Goal: Task Accomplishment & Management: Complete application form

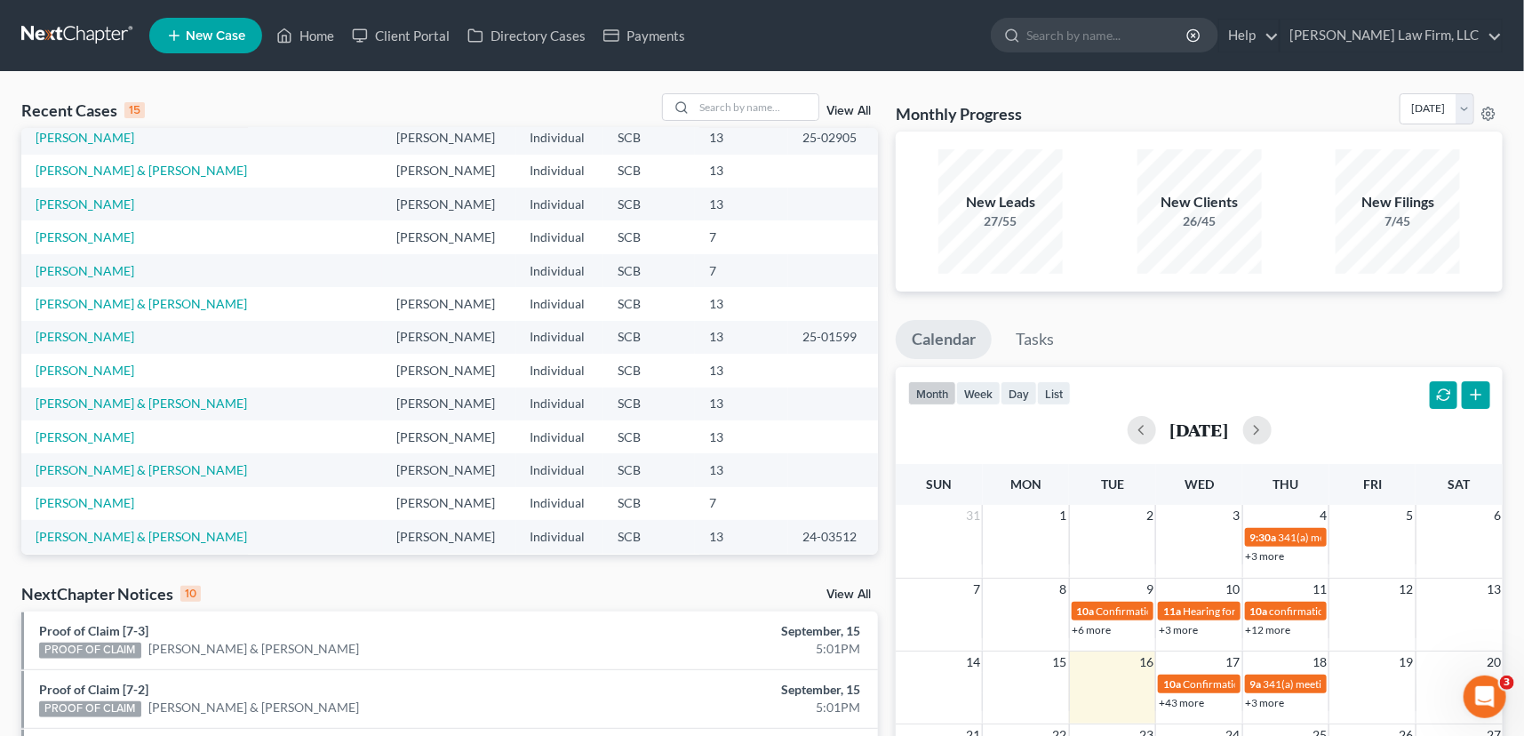
scroll to position [122, 0]
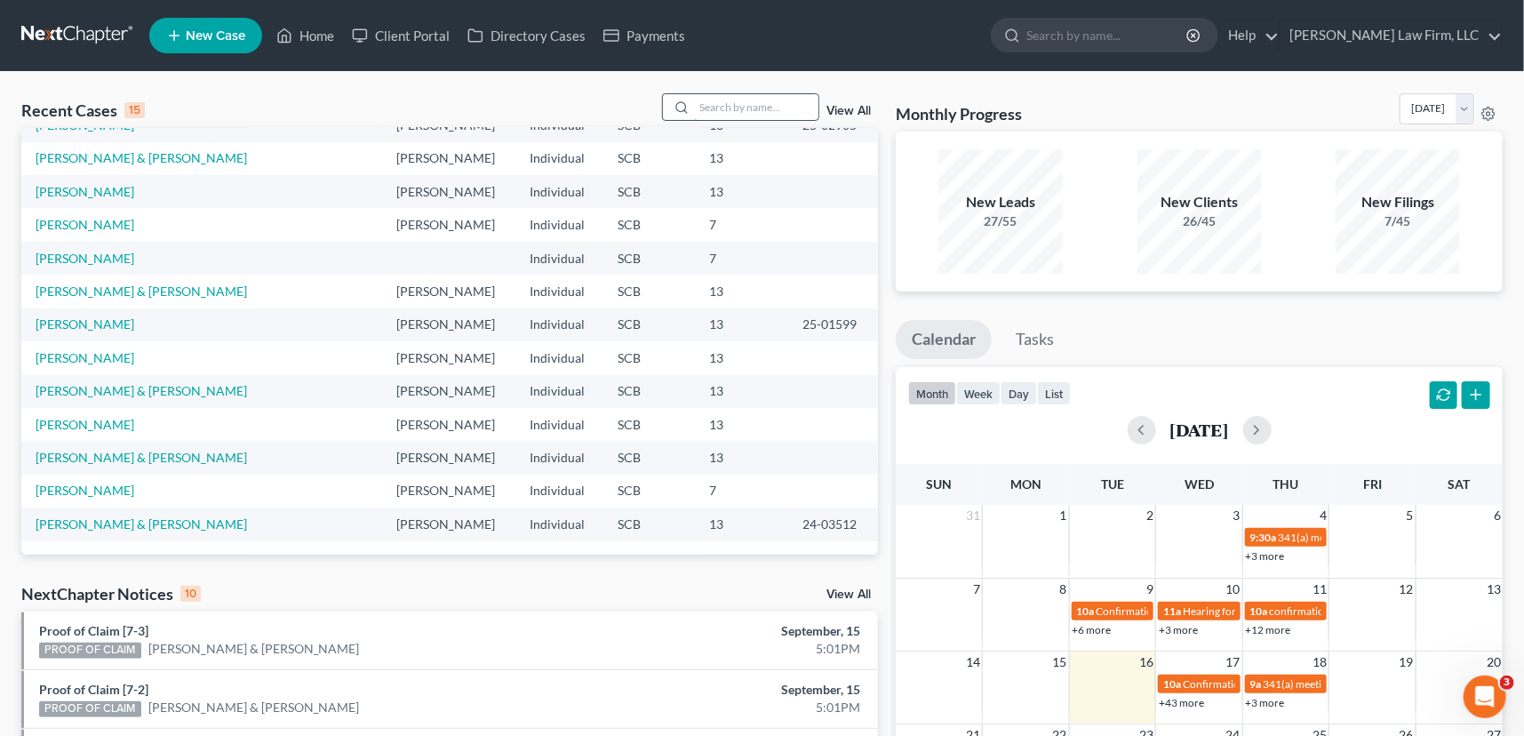
click at [694, 108] on input "search" at bounding box center [756, 107] width 124 height 26
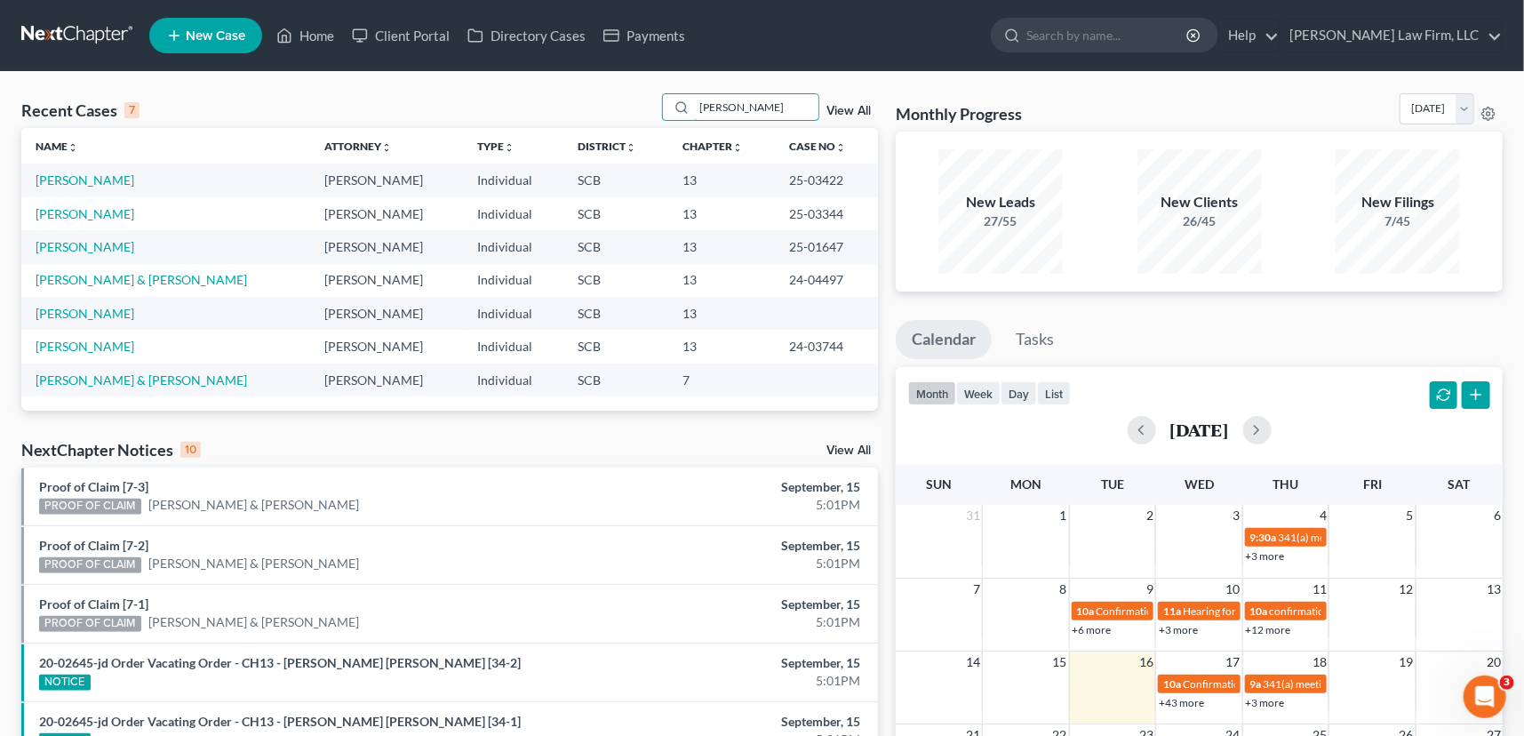
type input "[PERSON_NAME]"
click at [203, 31] on span "New Case" at bounding box center [216, 35] width 60 height 13
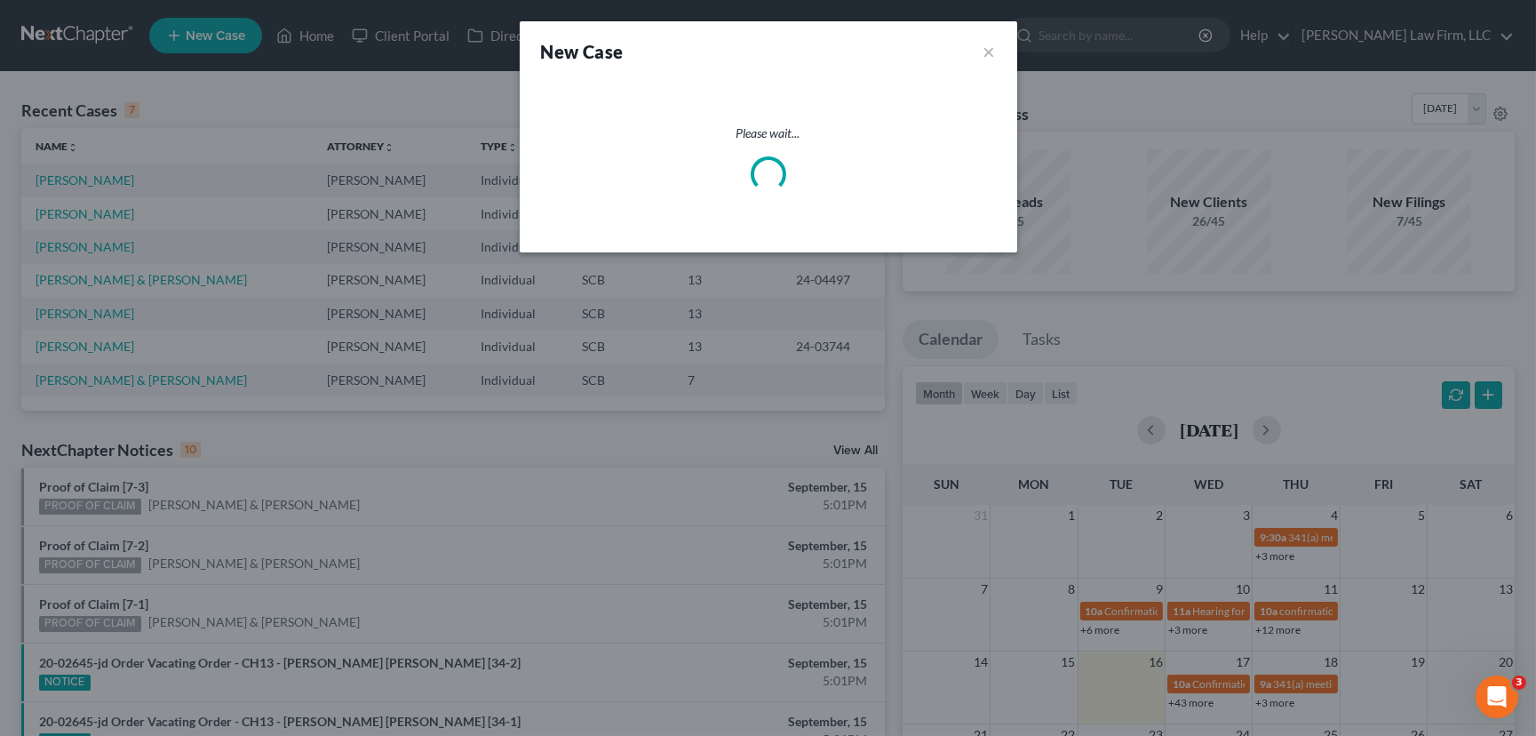
select select "72"
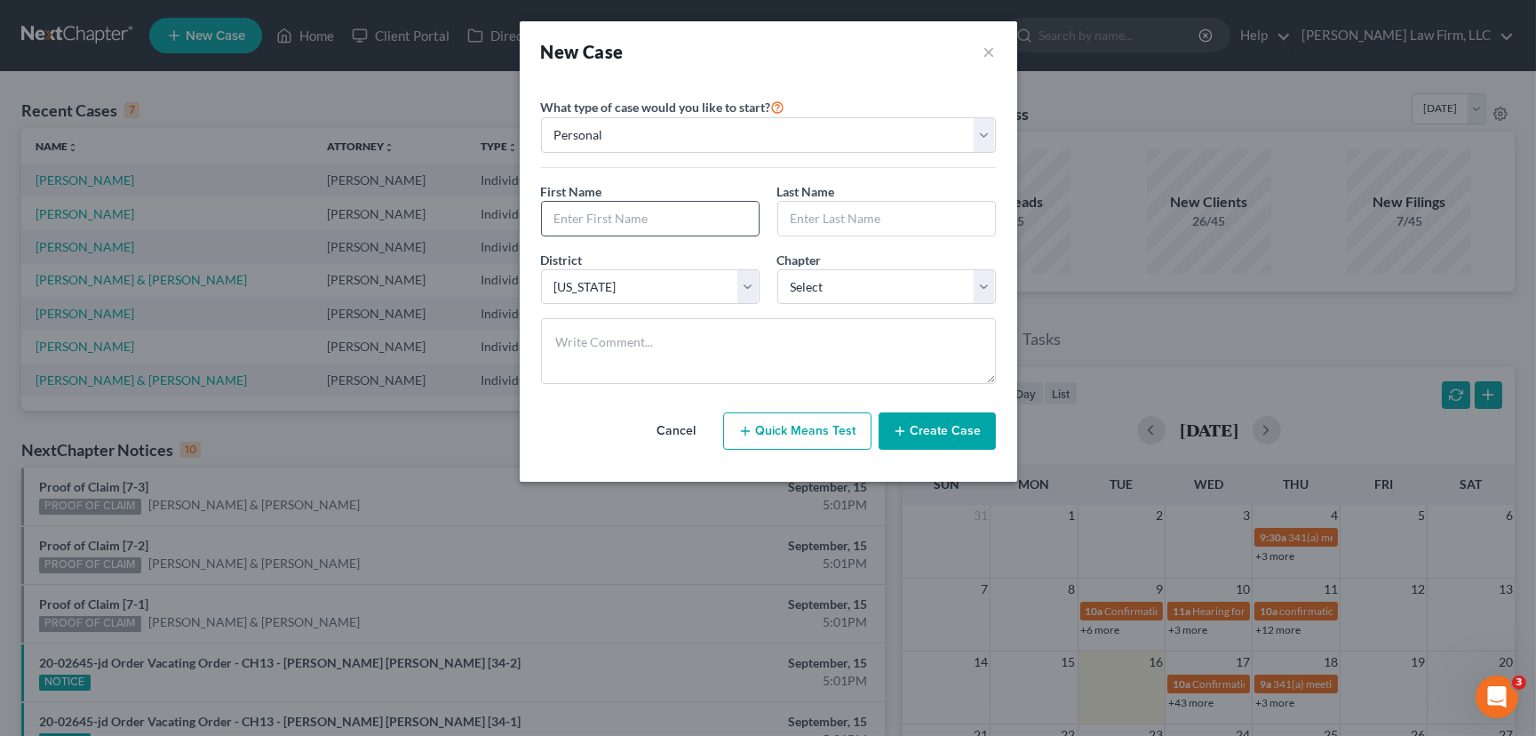
click at [584, 219] on input "text" at bounding box center [650, 219] width 217 height 34
type input "[PERSON_NAME]"
click at [985, 290] on select "Select 7 11 12 13" at bounding box center [887, 287] width 219 height 36
select select "0"
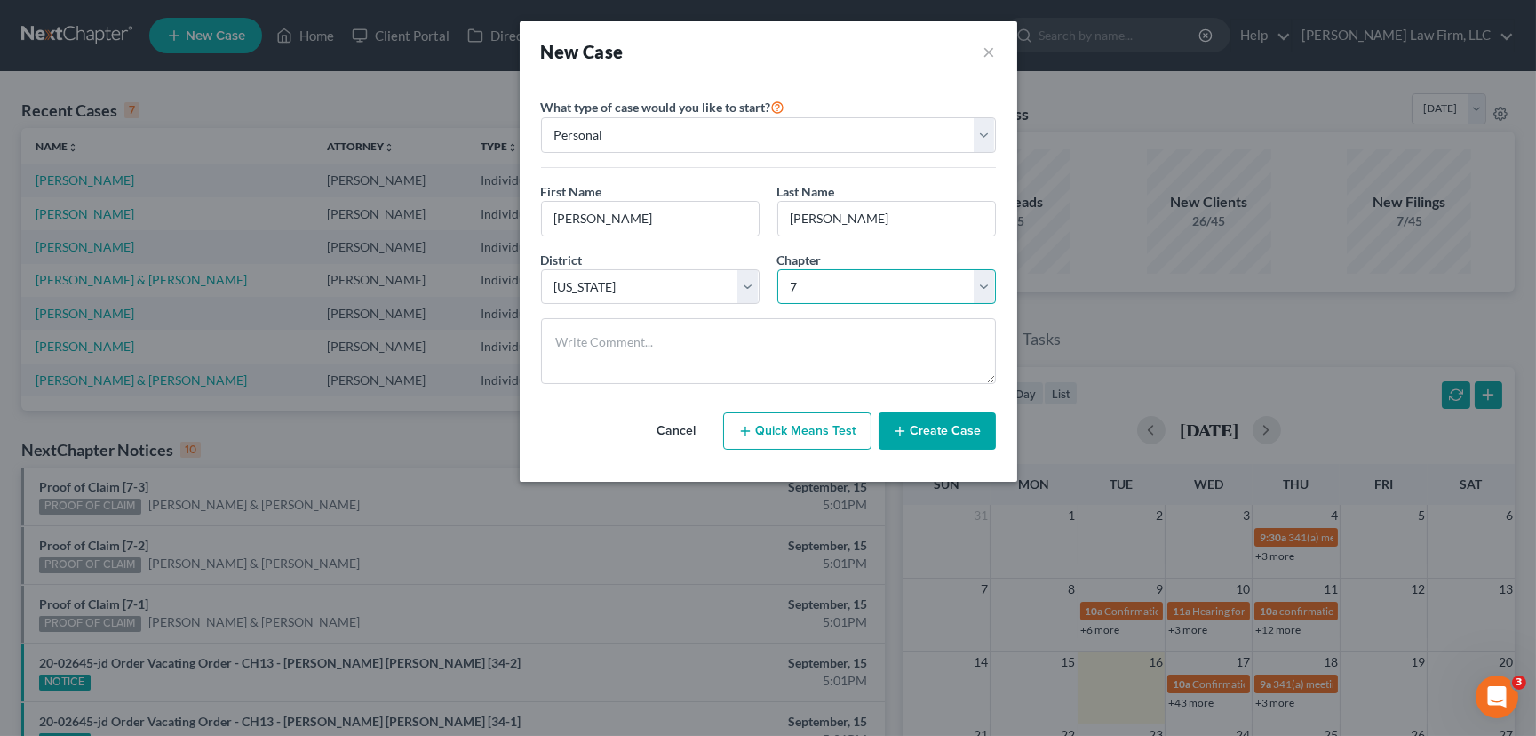
click at [778, 269] on select "Select 7 11 12 13" at bounding box center [887, 287] width 219 height 36
click at [943, 435] on button "Create Case" at bounding box center [937, 430] width 117 height 37
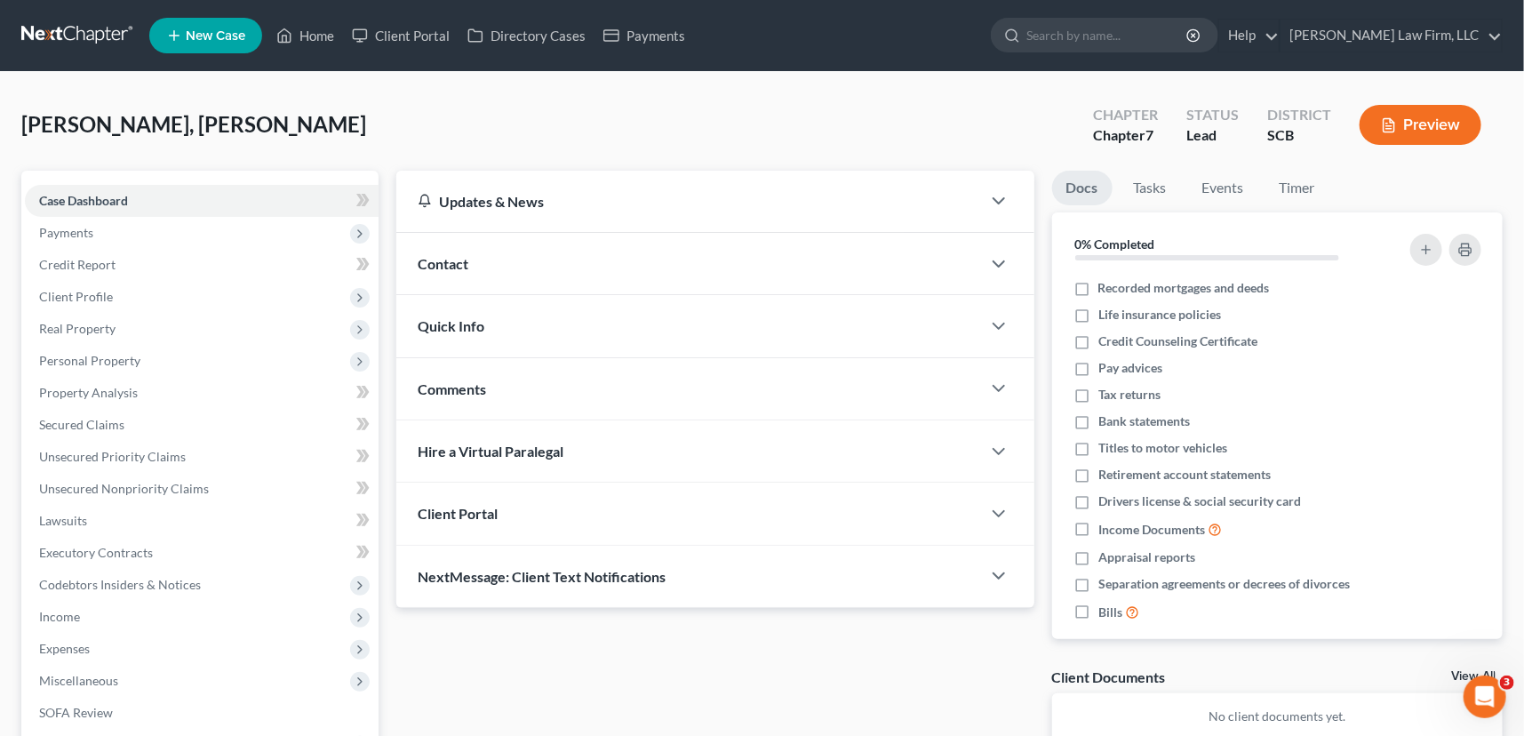
click at [447, 258] on span "Contact" at bounding box center [443, 263] width 51 height 17
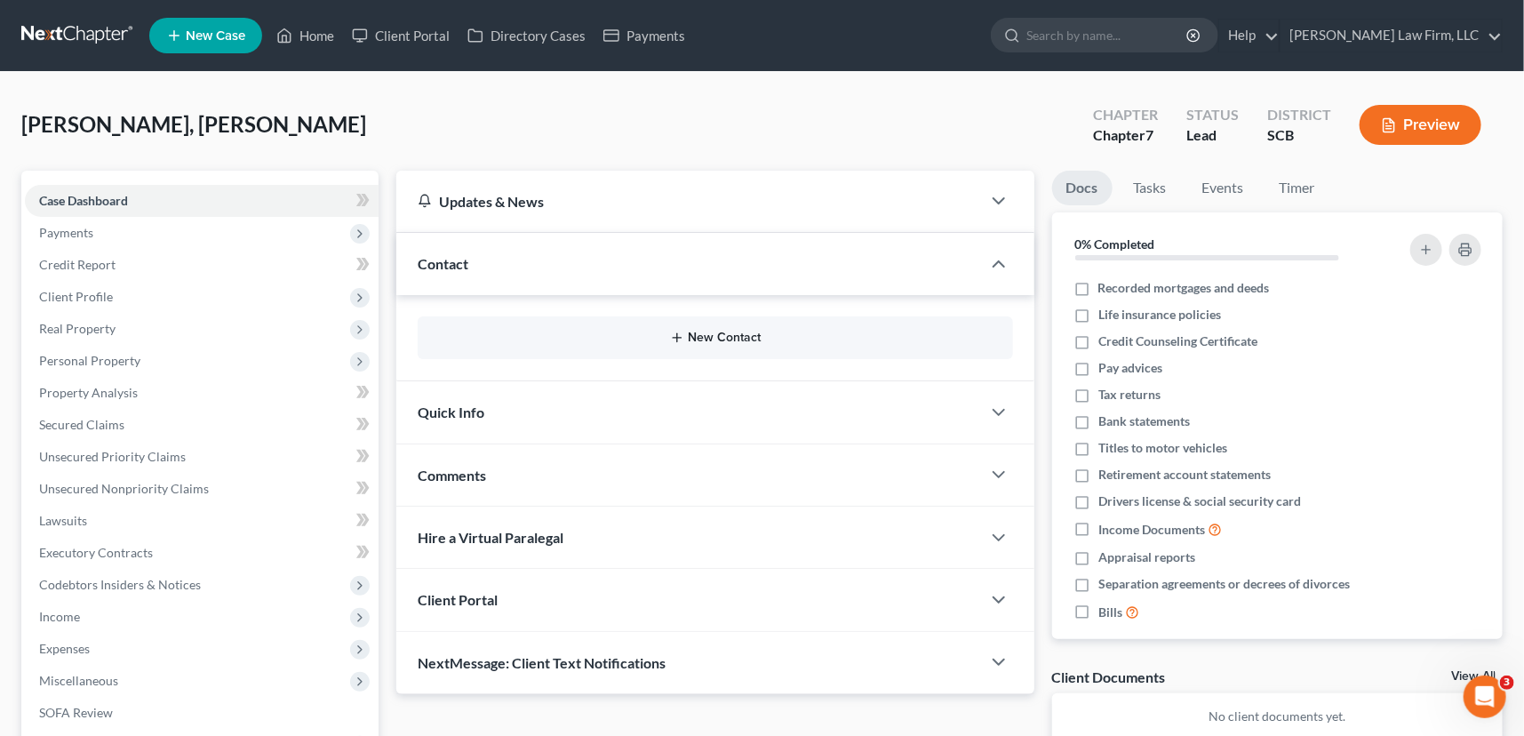
click at [730, 332] on button "New Contact" at bounding box center [715, 338] width 567 height 14
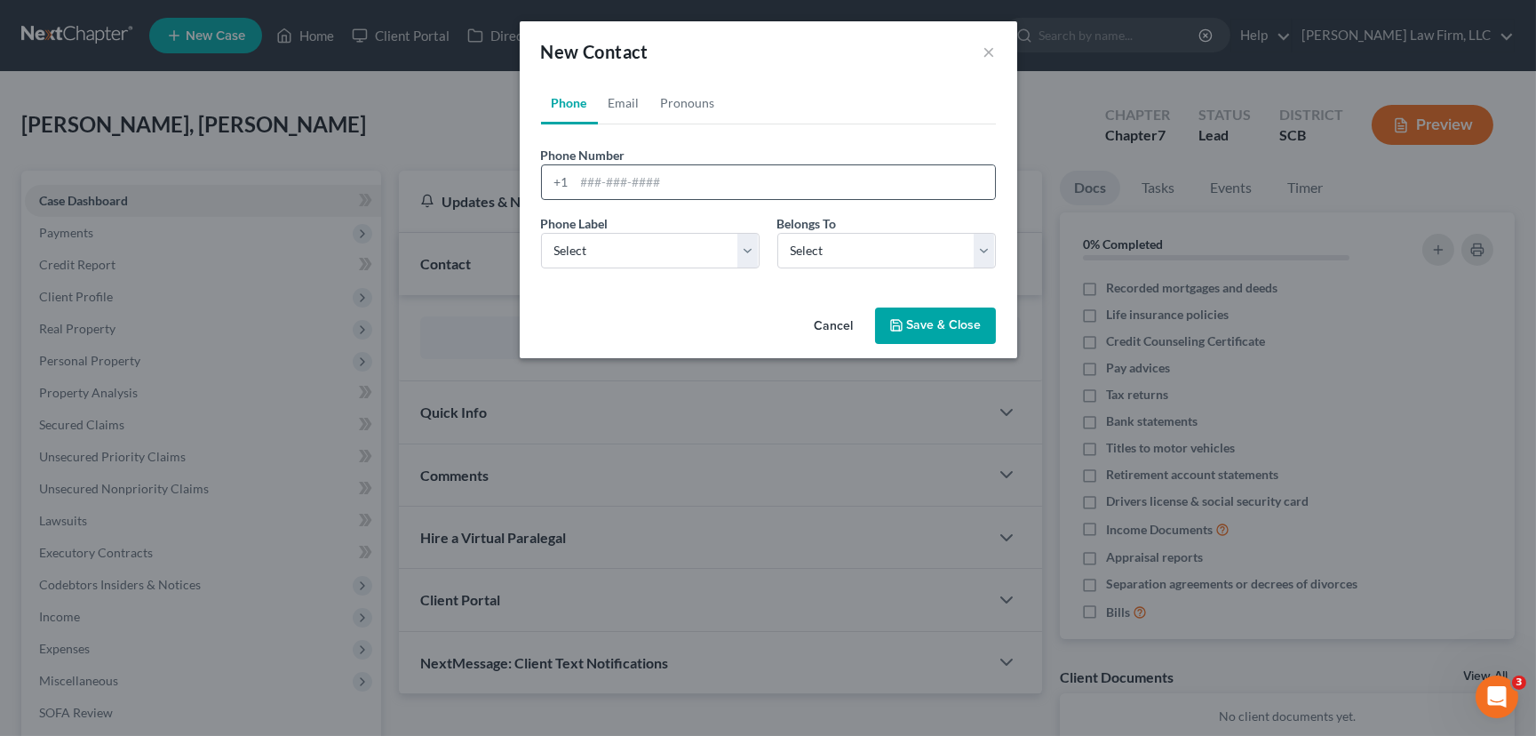
click at [570, 181] on div "+1" at bounding box center [558, 182] width 33 height 34
drag, startPoint x: 577, startPoint y: 173, endPoint x: 580, endPoint y: 164, distance: 9.6
click at [580, 165] on input "tel" at bounding box center [785, 182] width 420 height 34
type input "[PHONE_NUMBER]"
click at [575, 251] on select "Select Mobile Home Work Other" at bounding box center [650, 251] width 219 height 36
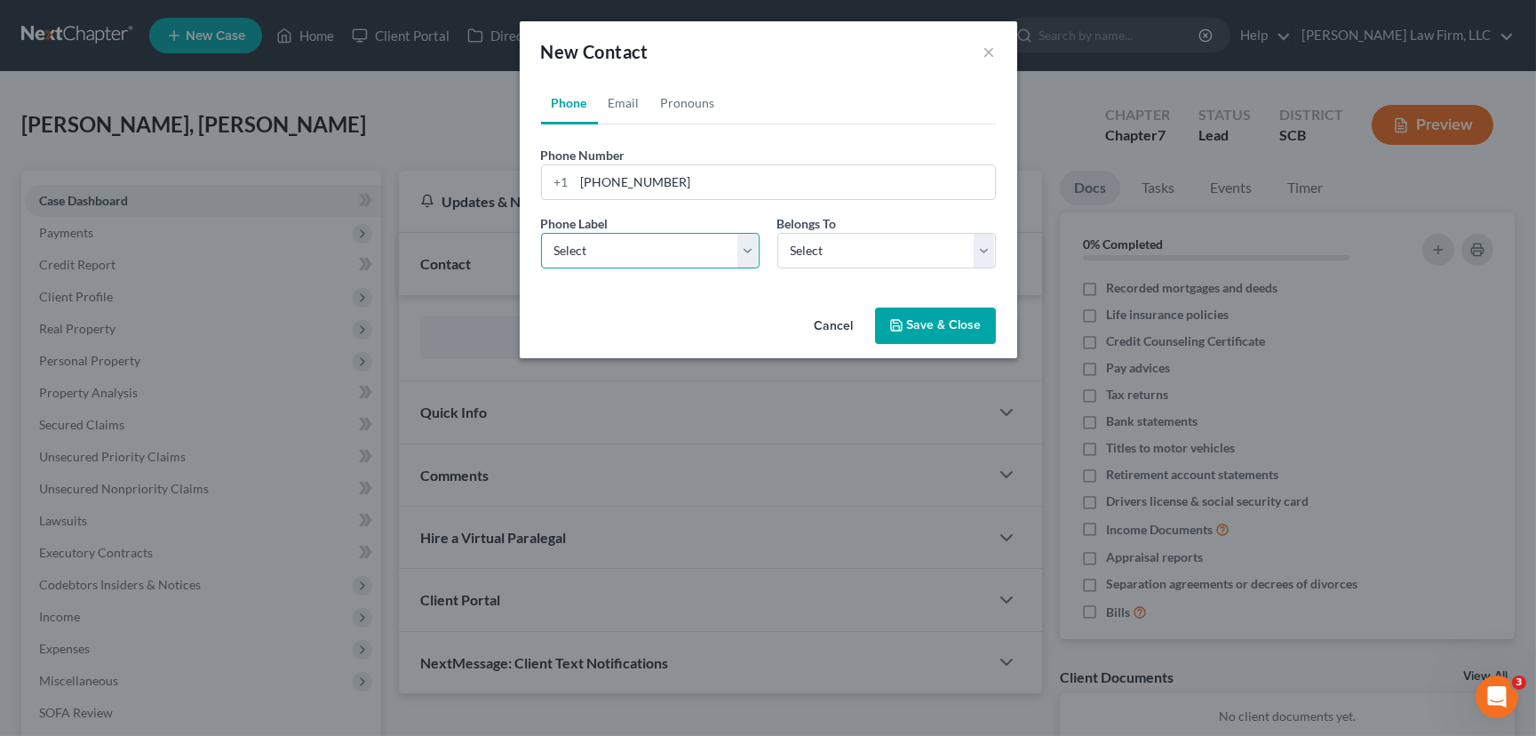
select select "0"
click at [541, 233] on select "Select Mobile Home Work Other" at bounding box center [650, 251] width 219 height 36
click at [833, 250] on select "Select Client Other" at bounding box center [887, 251] width 219 height 36
select select "0"
click at [778, 233] on select "Select Client Other" at bounding box center [887, 251] width 219 height 36
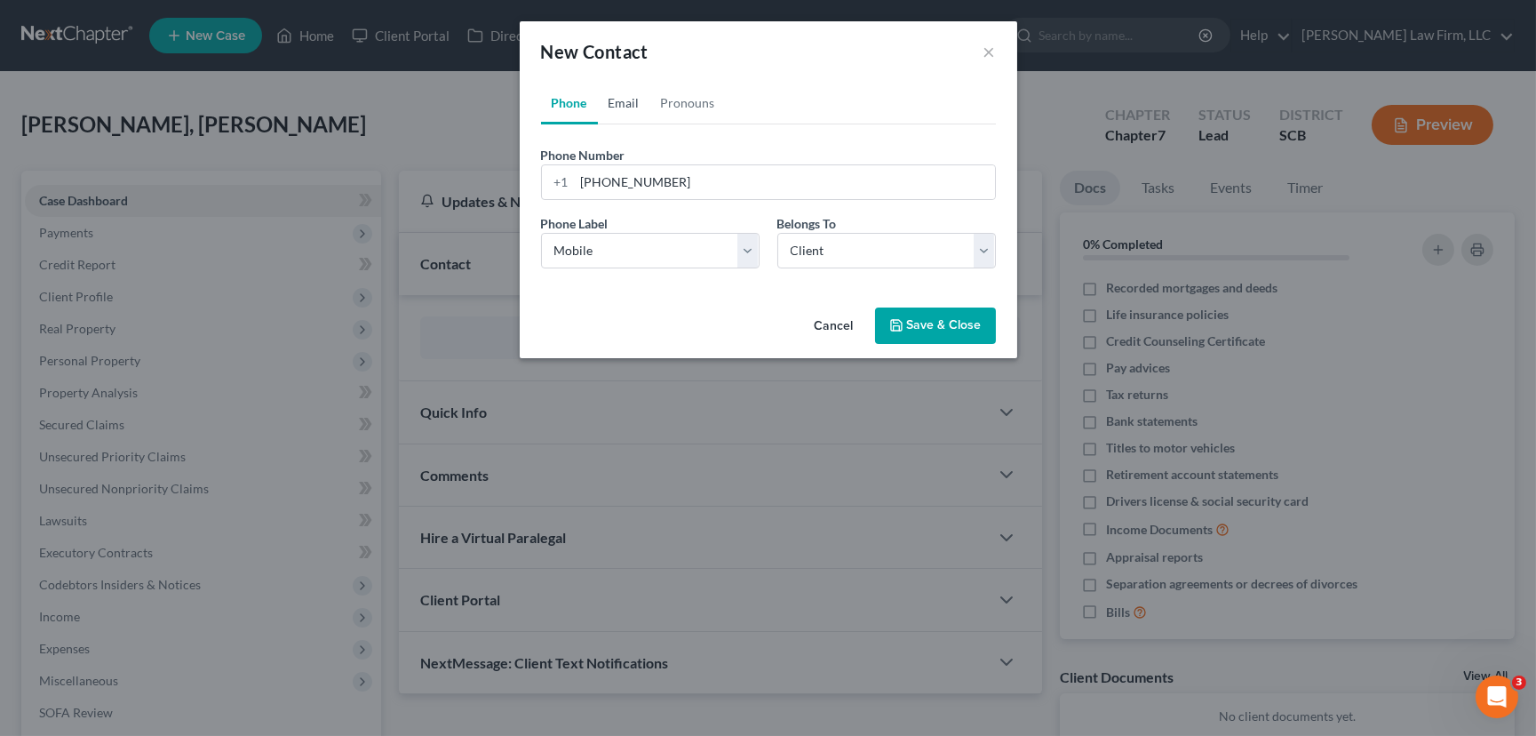
click at [618, 101] on link "Email" at bounding box center [624, 103] width 52 height 43
click at [586, 187] on input "email" at bounding box center [785, 182] width 420 height 34
type input "[EMAIL_ADDRESS][DOMAIN_NAME]"
click at [571, 241] on select "Select Home Work Other" at bounding box center [650, 251] width 219 height 36
select select "0"
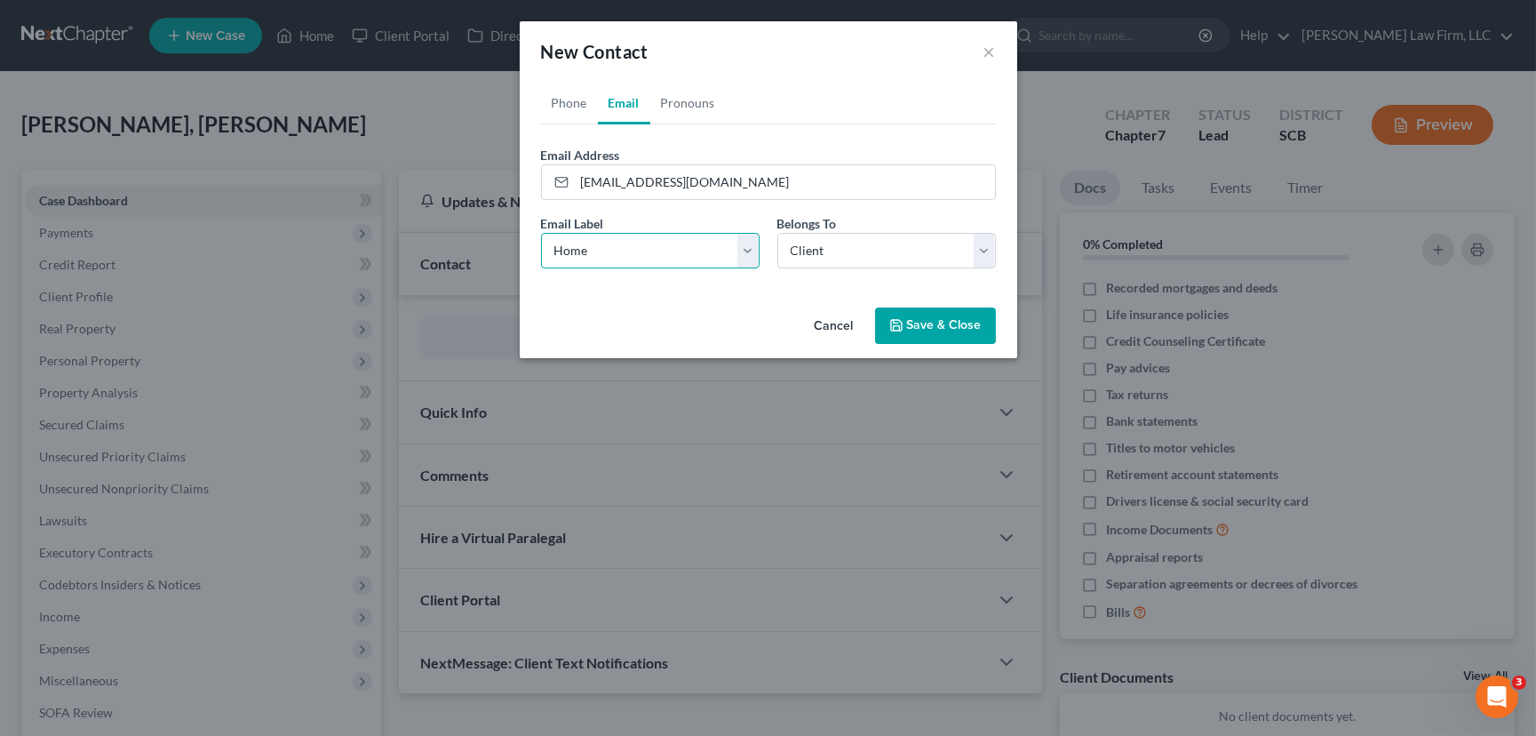
click at [541, 233] on select "Select Home Work Other" at bounding box center [650, 251] width 219 height 36
click at [966, 331] on button "Save & Close" at bounding box center [935, 325] width 121 height 37
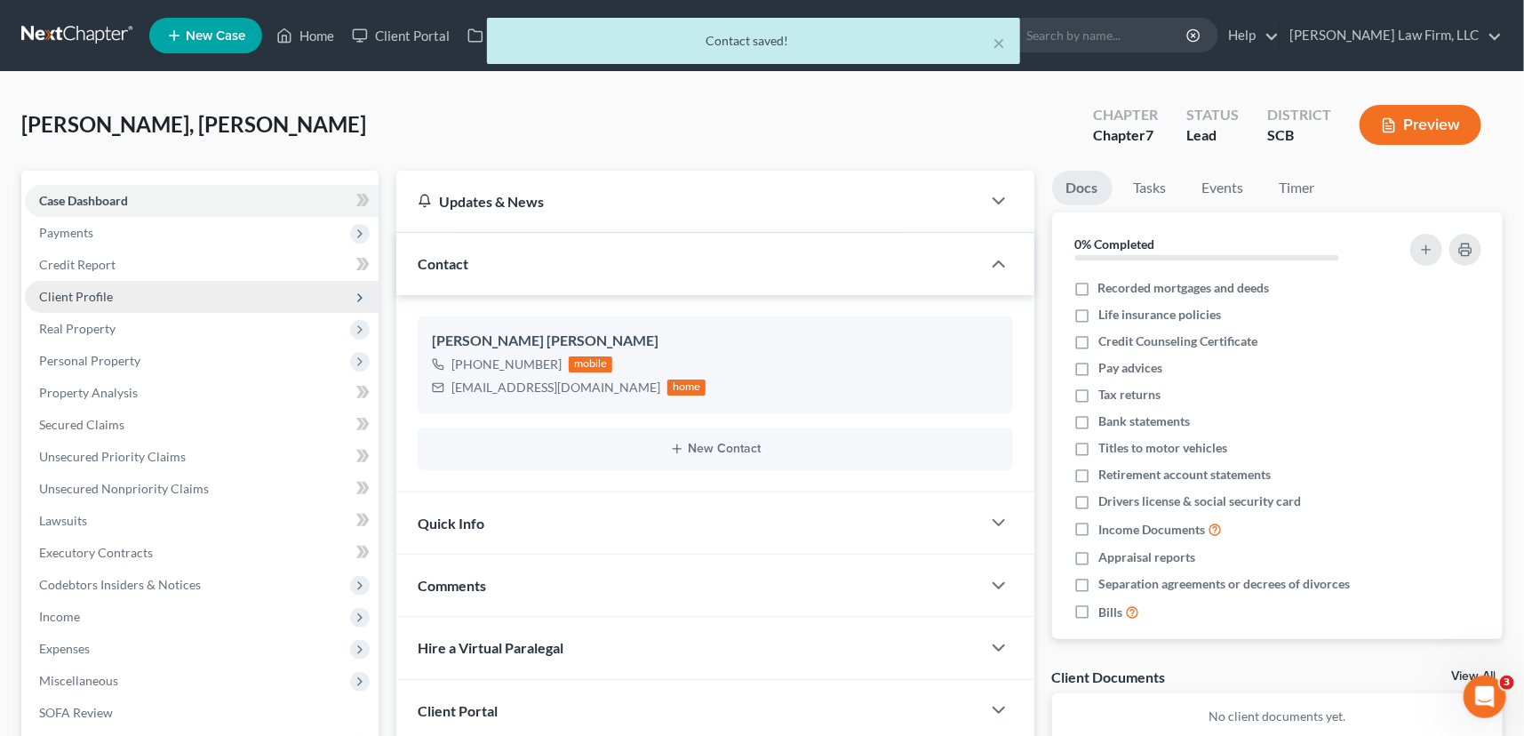
click at [84, 286] on span "Client Profile" at bounding box center [202, 297] width 354 height 32
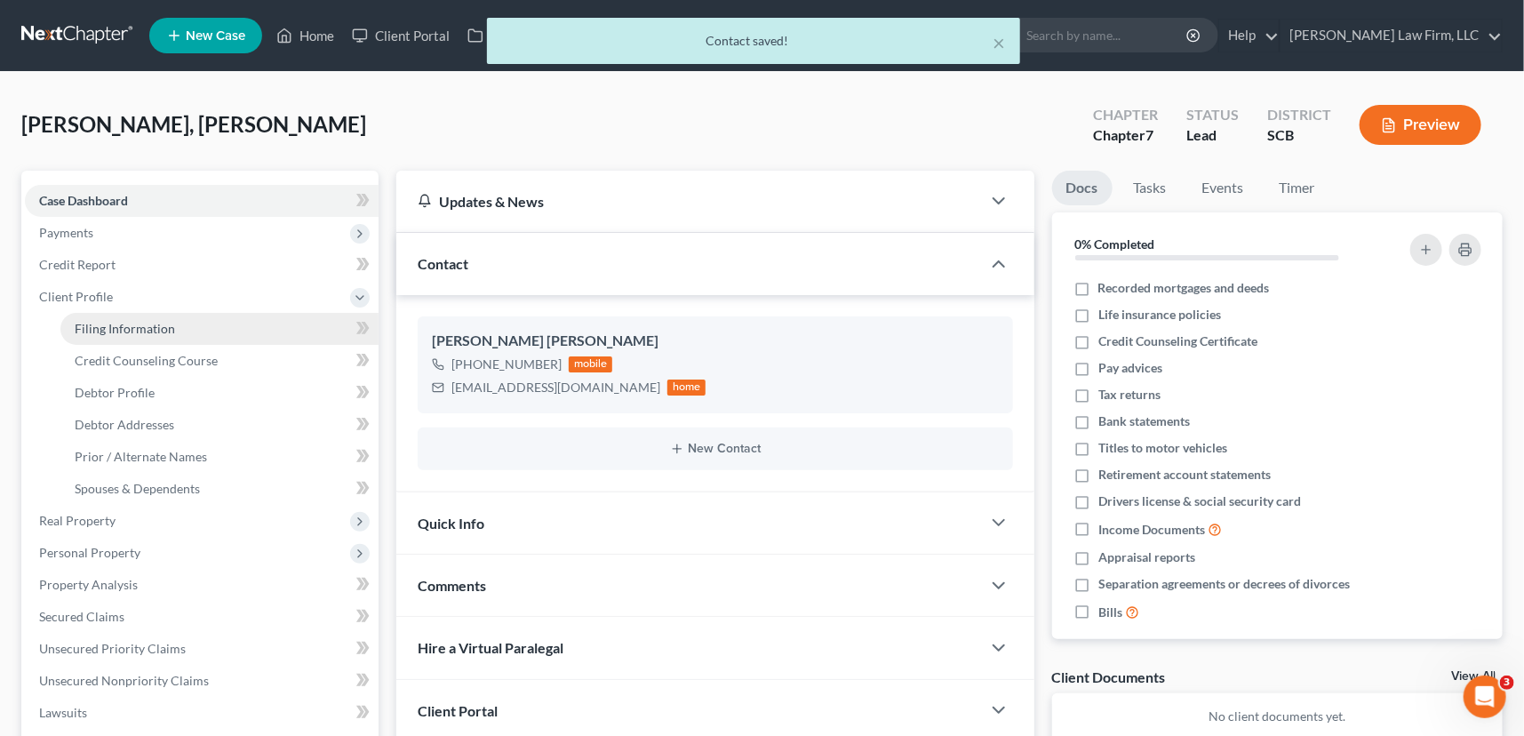
click at [120, 321] on span "Filing Information" at bounding box center [125, 328] width 100 height 15
select select "1"
select select "0"
select select "72"
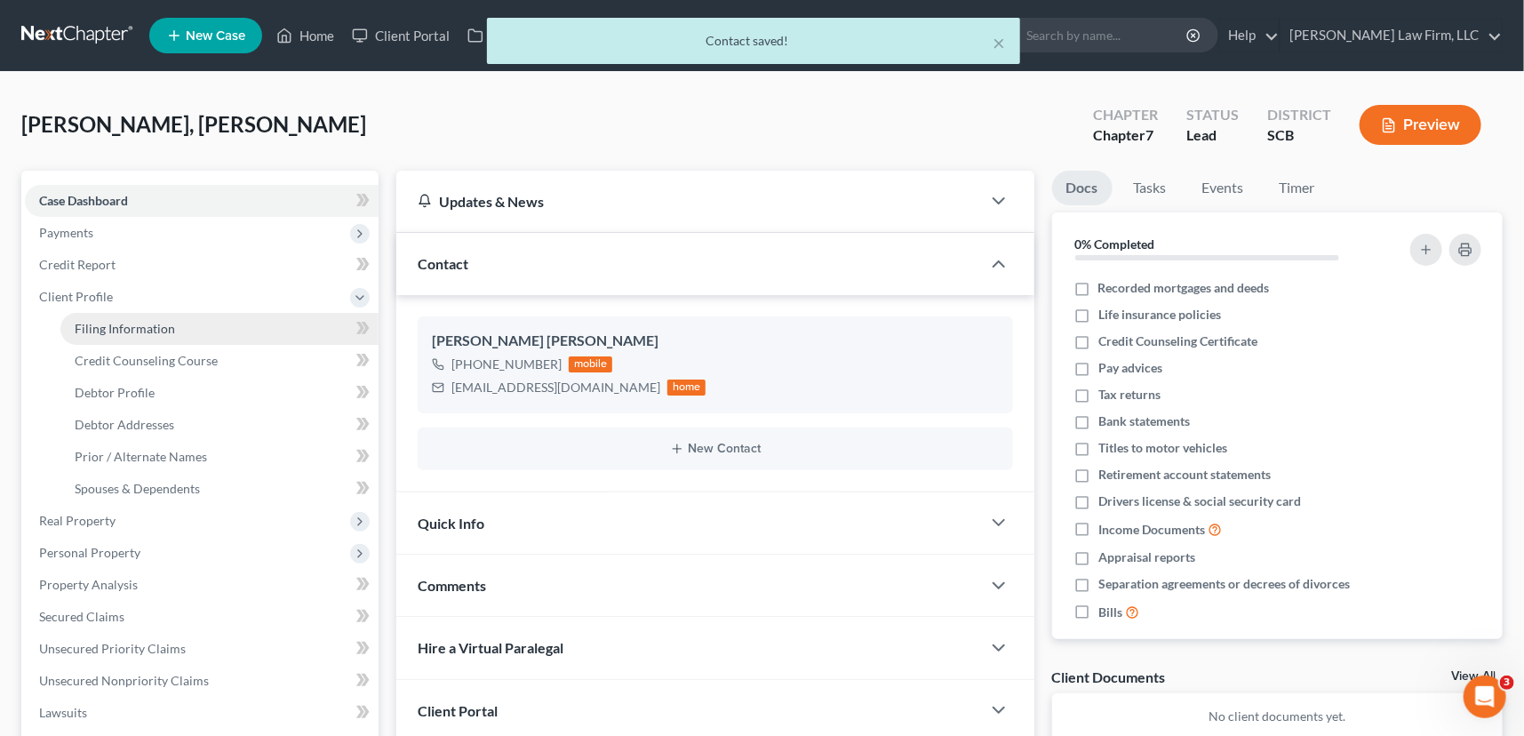
select select "42"
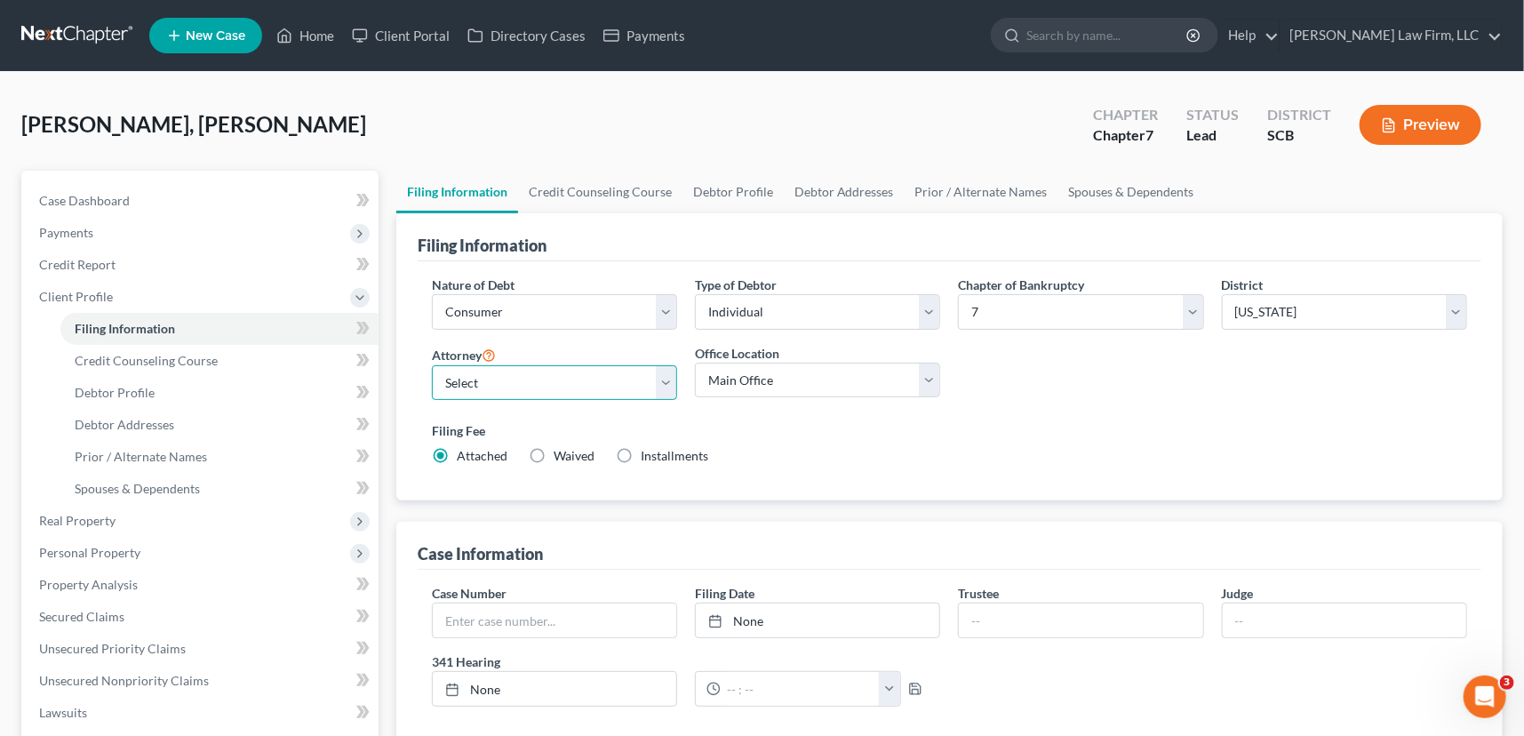
click at [475, 379] on select "Select [PERSON_NAME] - SCB [PERSON_NAME] - SCB" at bounding box center [554, 383] width 245 height 36
select select "0"
click at [432, 365] on select "Select [PERSON_NAME] - SCB [PERSON_NAME] - SCB" at bounding box center [554, 383] width 245 height 36
click at [132, 389] on span "Debtor Profile" at bounding box center [115, 392] width 80 height 15
select select "0"
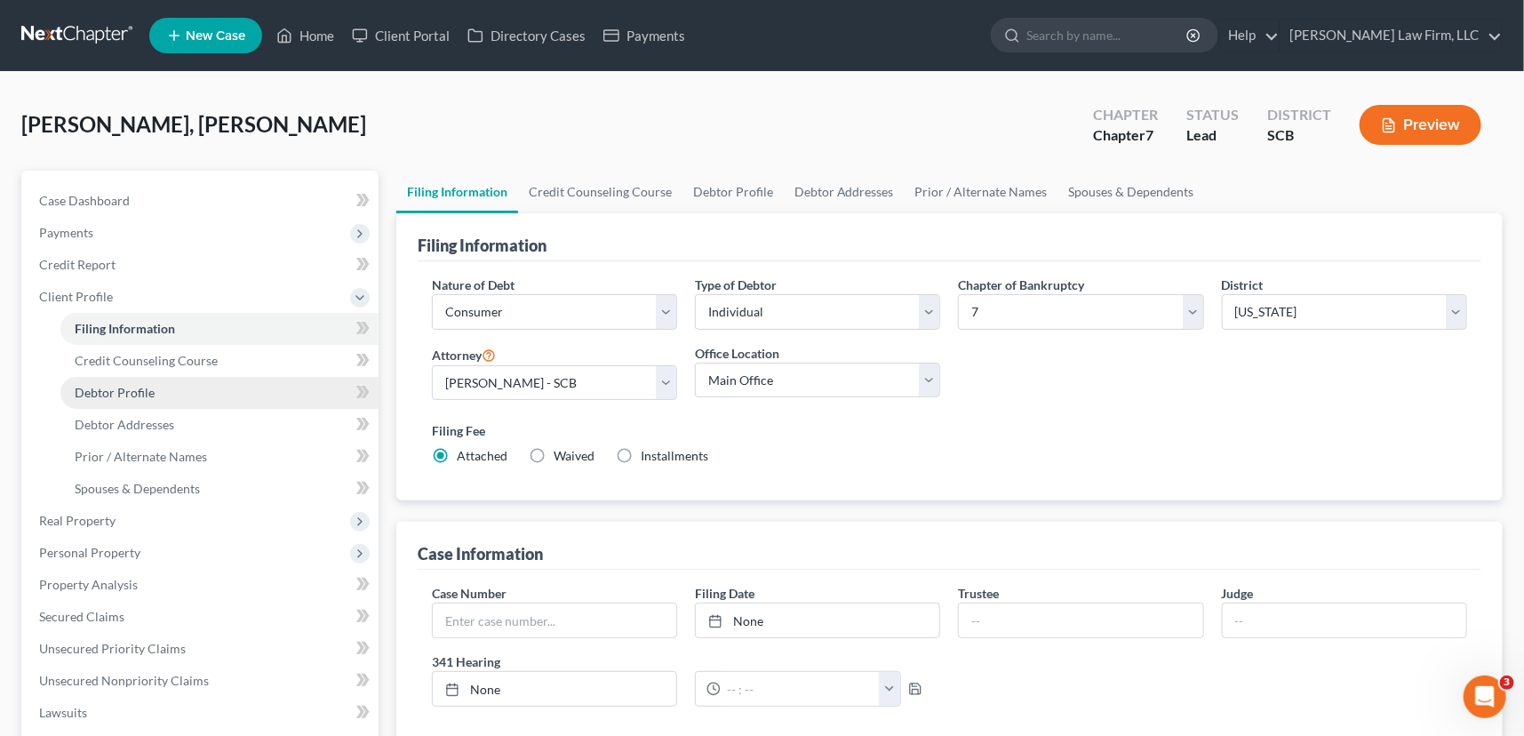
select select "0"
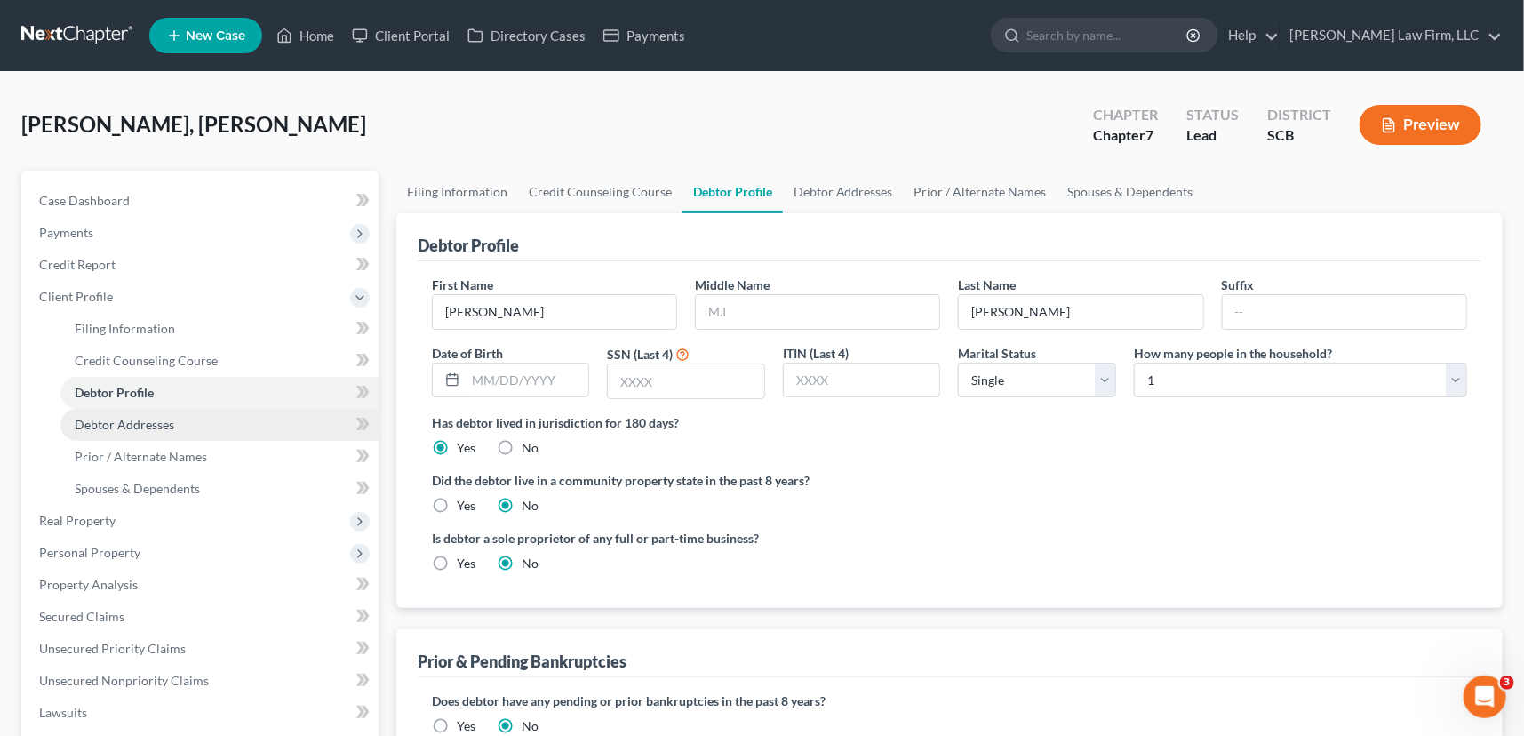
click at [133, 417] on span "Debtor Addresses" at bounding box center [125, 424] width 100 height 15
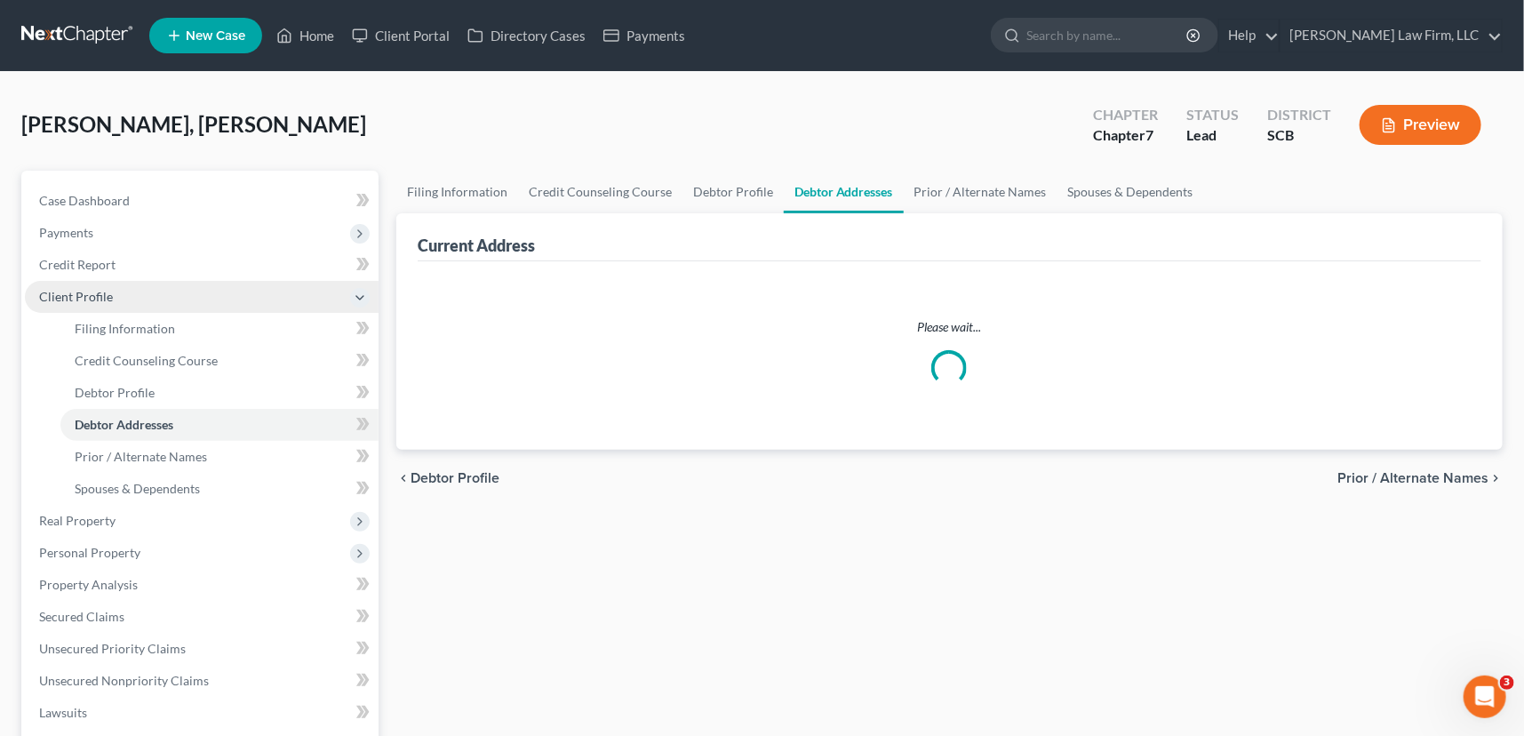
select select "0"
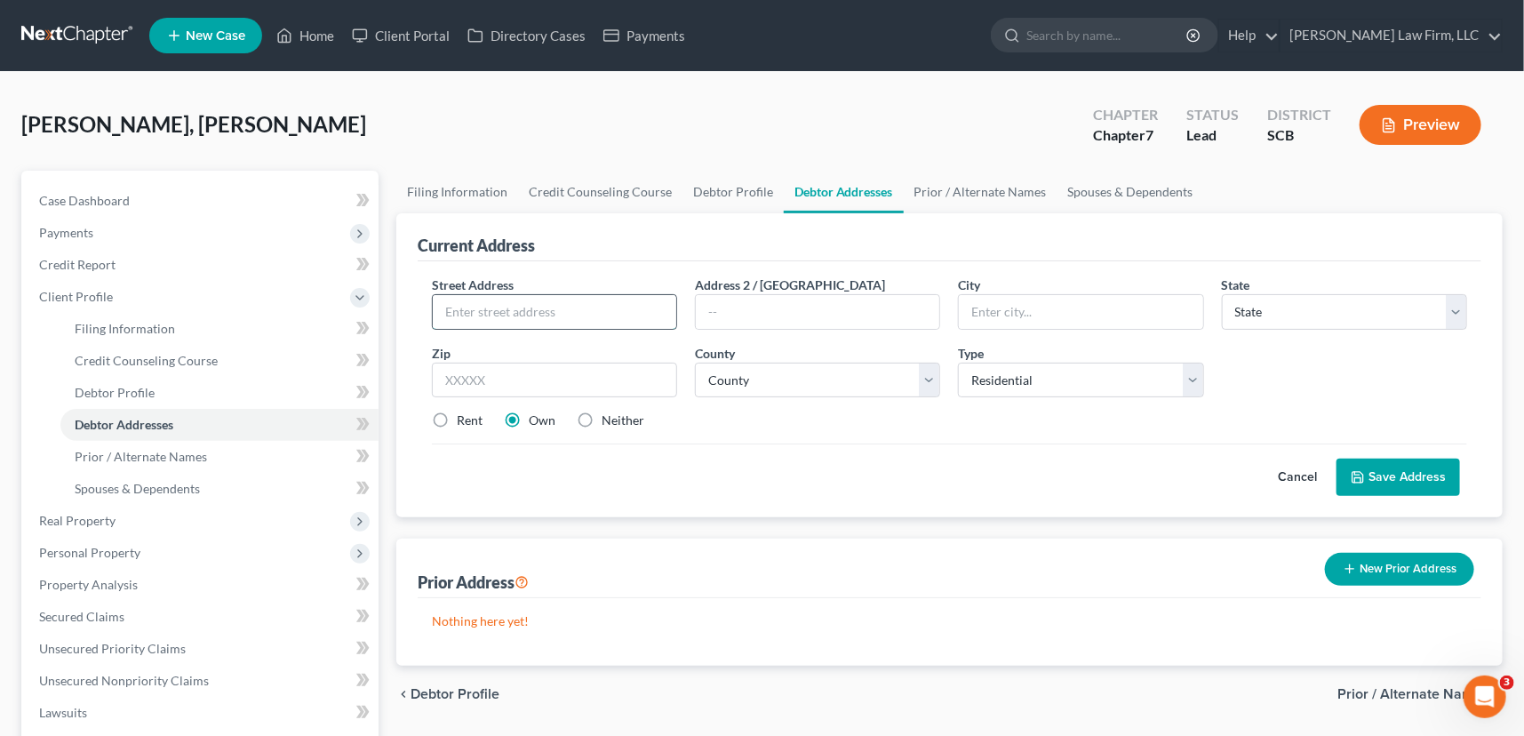
click at [452, 298] on input "text" at bounding box center [554, 312] width 243 height 34
type input "[STREET_ADDRESS]"
click at [977, 307] on input "text" at bounding box center [1080, 312] width 243 height 34
type input "Saint [PERSON_NAME]"
click at [1245, 311] on select "State [US_STATE] AK AR AZ CA CO CT DE DC [GEOGRAPHIC_DATA] [GEOGRAPHIC_DATA] GU…" at bounding box center [1344, 312] width 245 height 36
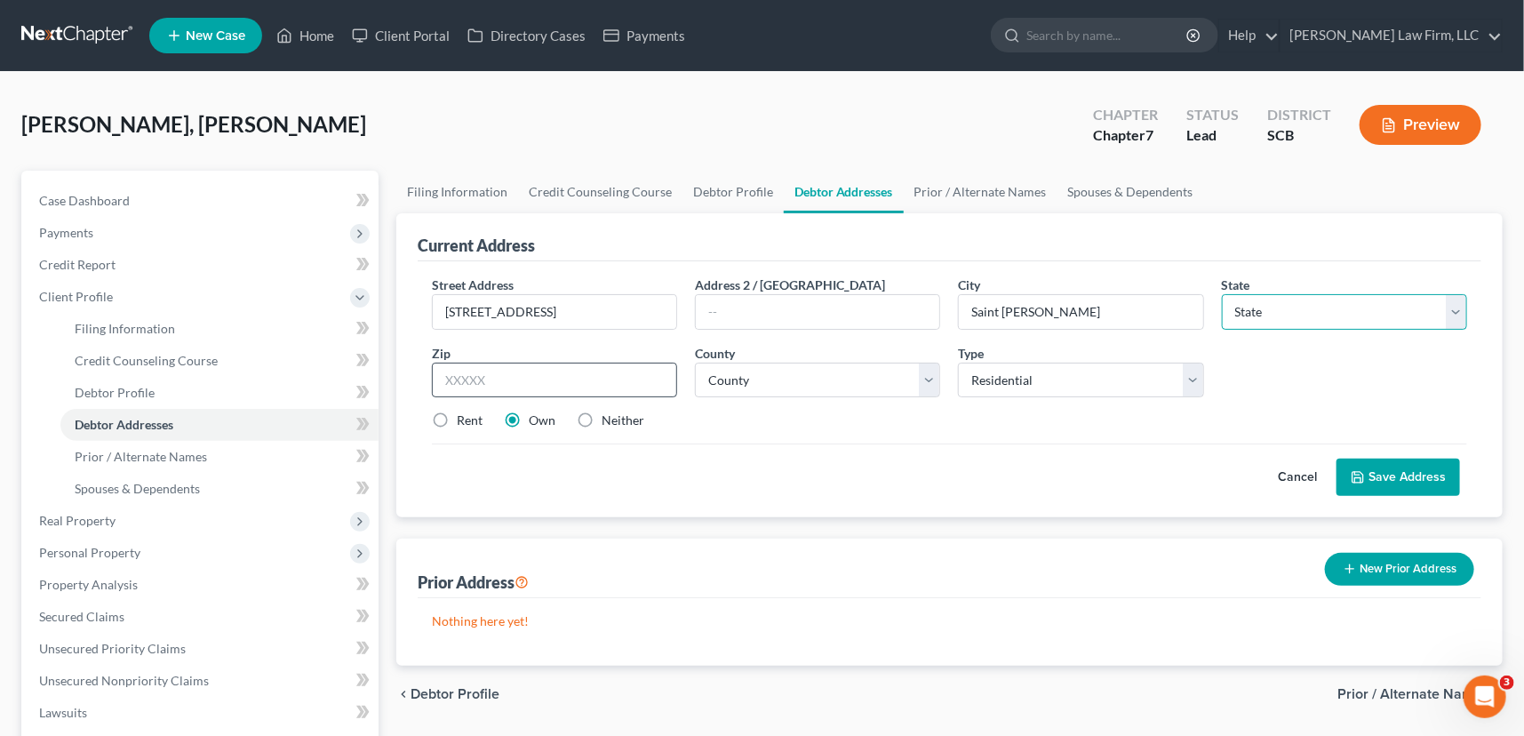
select select "42"
click at [477, 381] on input "text" at bounding box center [554, 381] width 245 height 36
type input "29479"
click at [756, 364] on select "County [GEOGRAPHIC_DATA] [GEOGRAPHIC_DATA] [GEOGRAPHIC_DATA] [GEOGRAPHIC_DATA] …" at bounding box center [817, 381] width 245 height 36
select select "9"
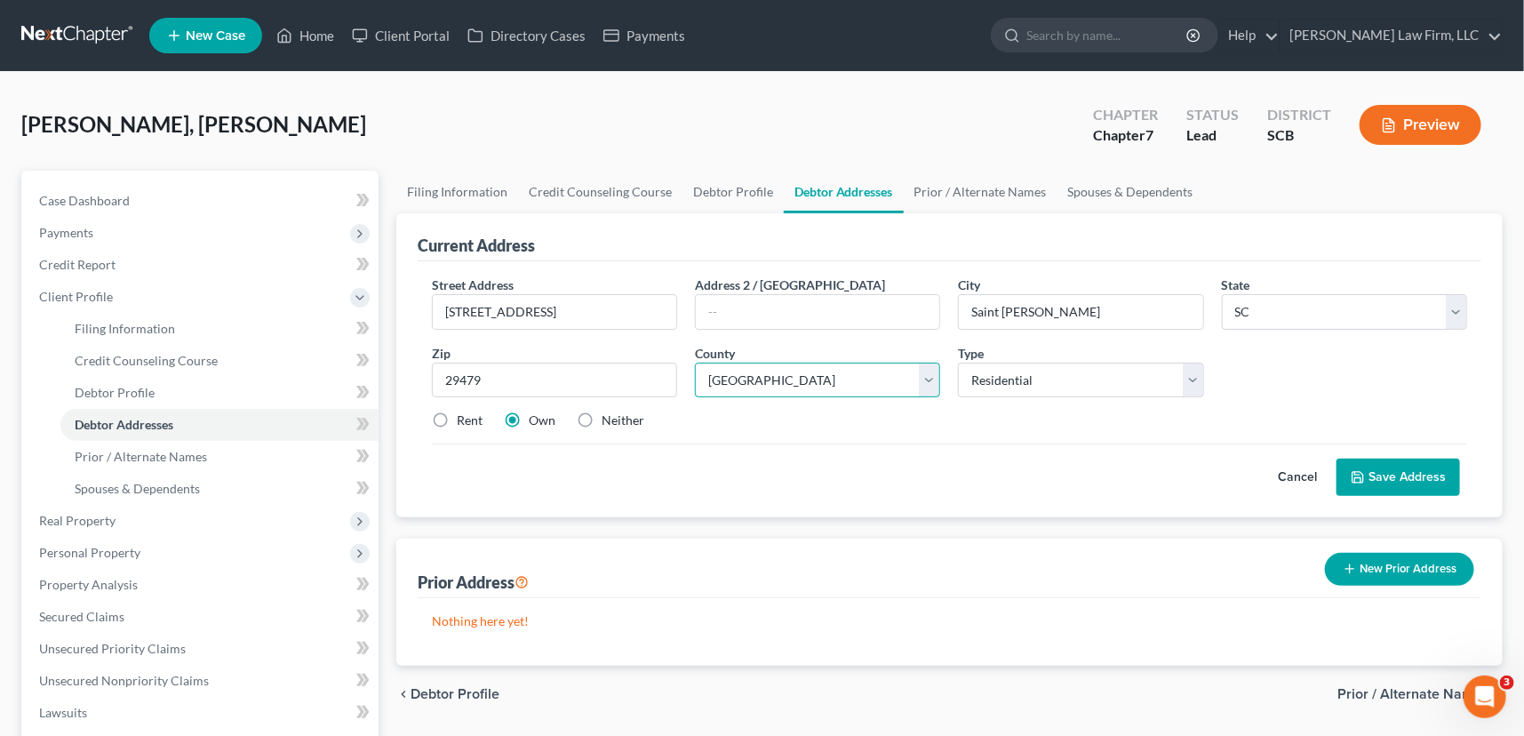
click at [695, 363] on select "County [GEOGRAPHIC_DATA] [GEOGRAPHIC_DATA] [GEOGRAPHIC_DATA] [GEOGRAPHIC_DATA] …" at bounding box center [817, 381] width 245 height 36
click at [1404, 466] on button "Save Address" at bounding box center [1398, 477] width 124 height 37
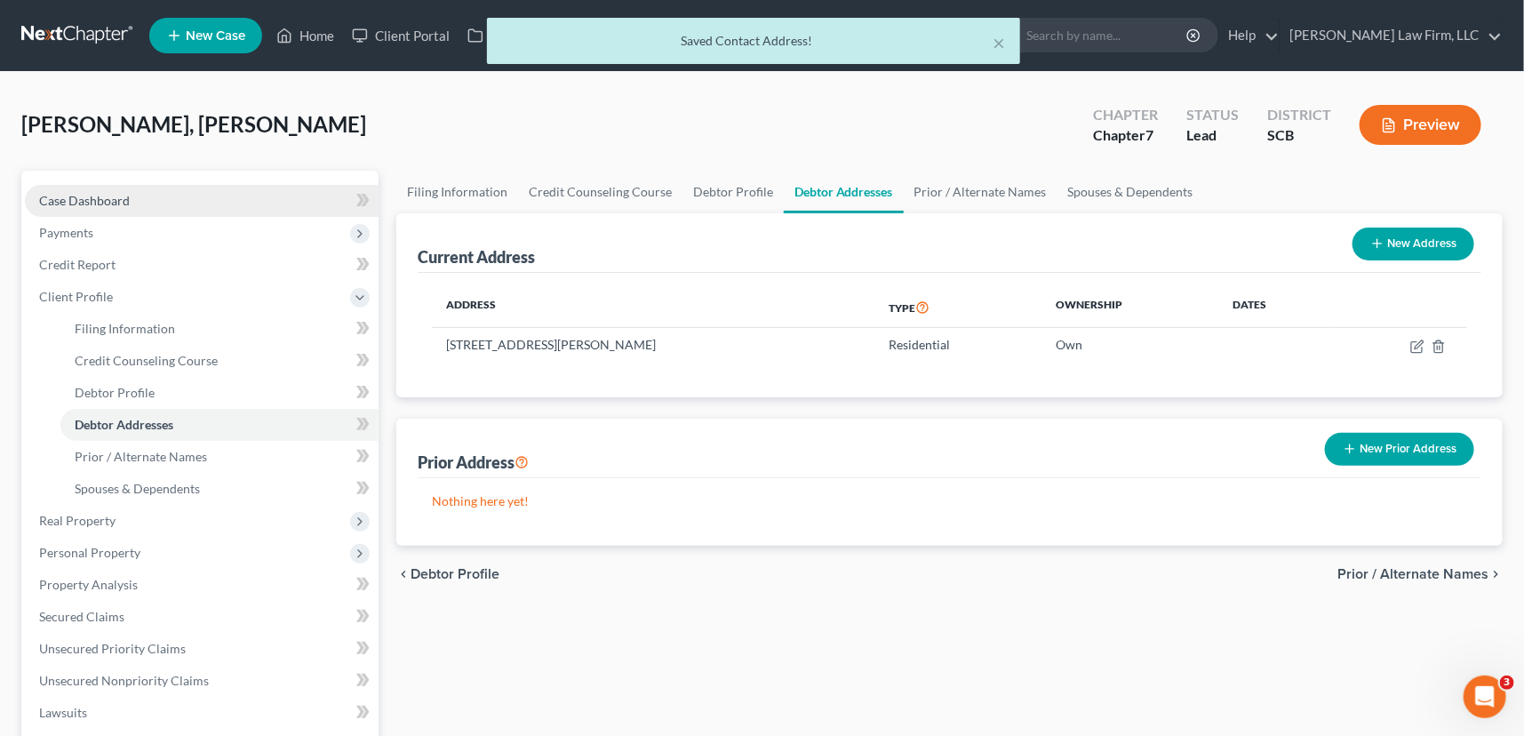
click at [80, 193] on span "Case Dashboard" at bounding box center [84, 200] width 91 height 15
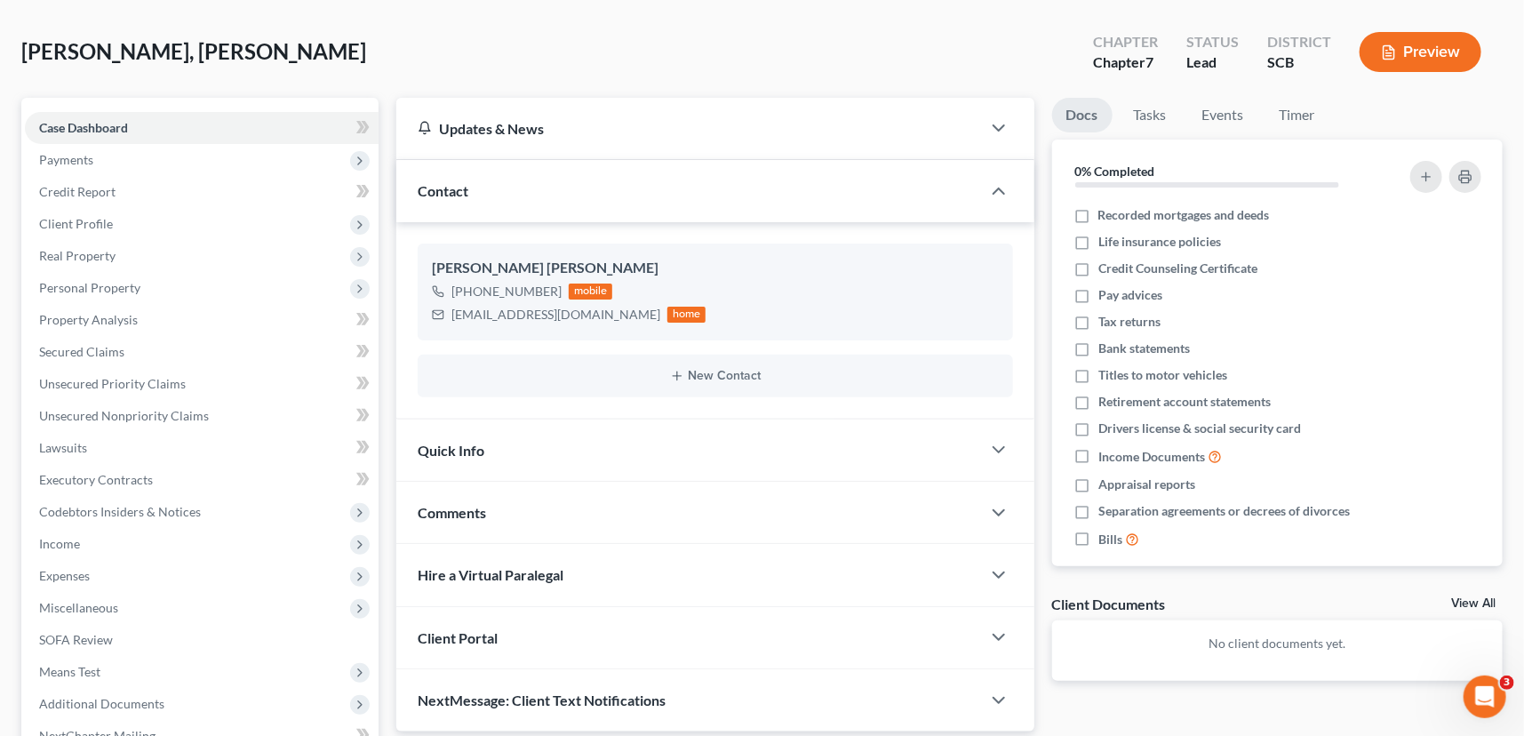
scroll to position [80, 0]
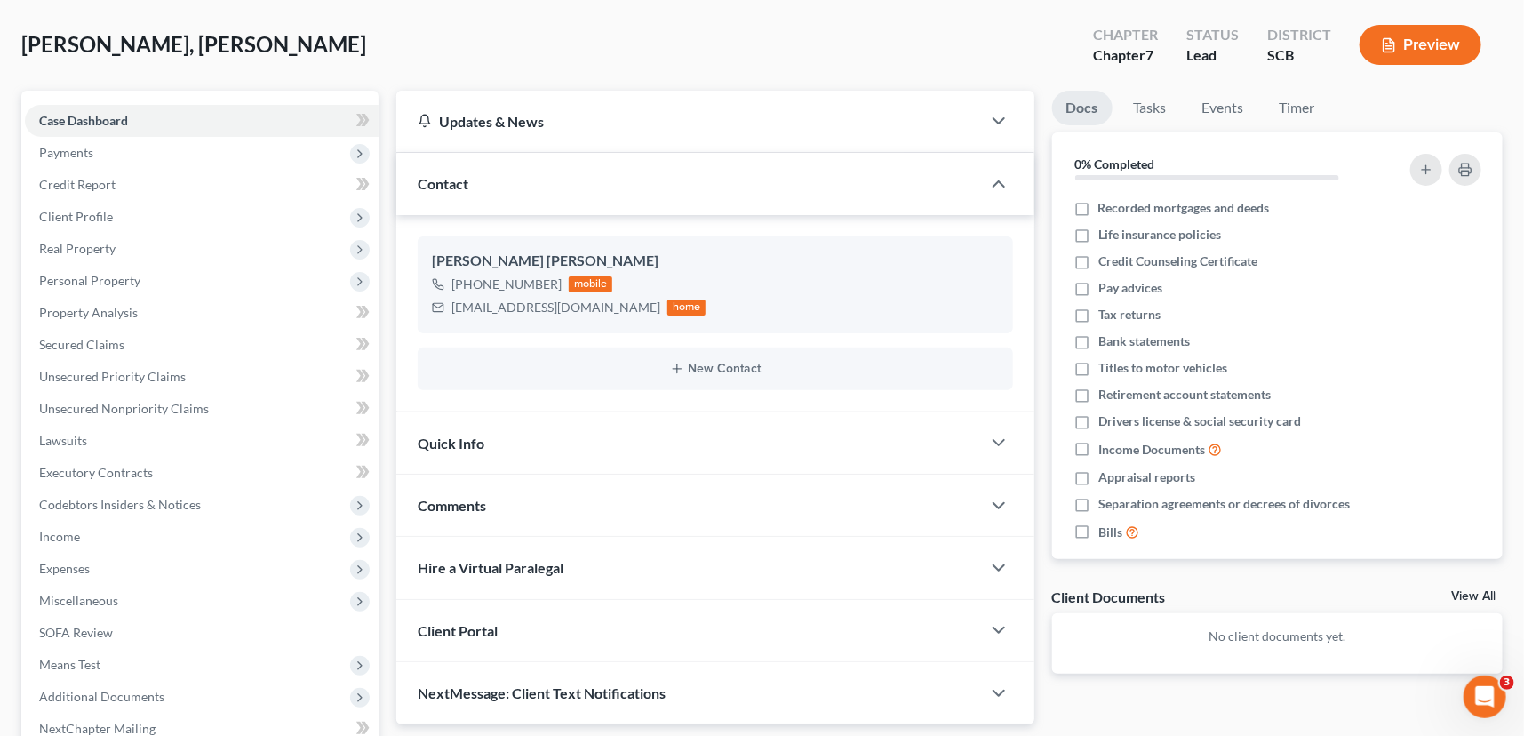
click at [461, 435] on span "Quick Info" at bounding box center [451, 443] width 67 height 17
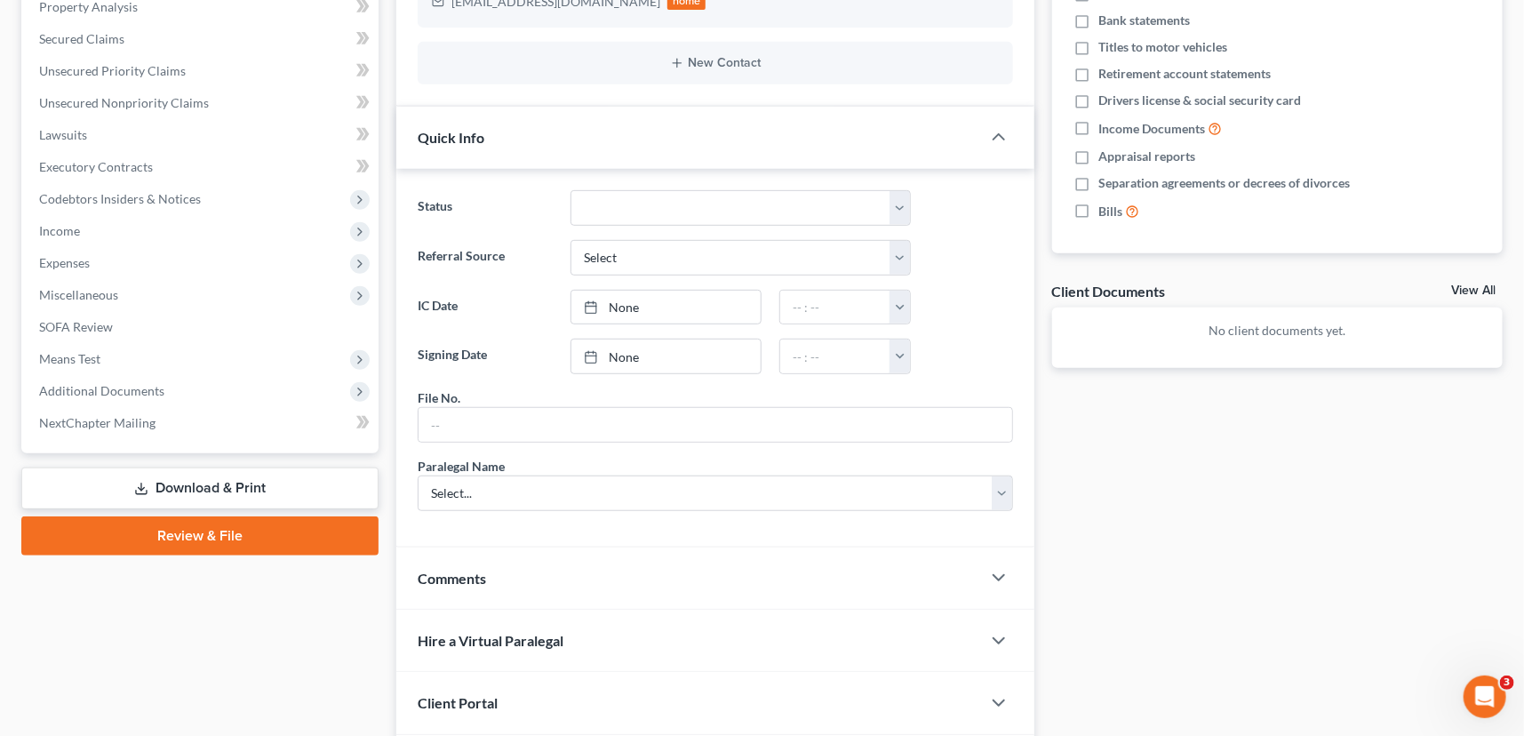
scroll to position [484, 0]
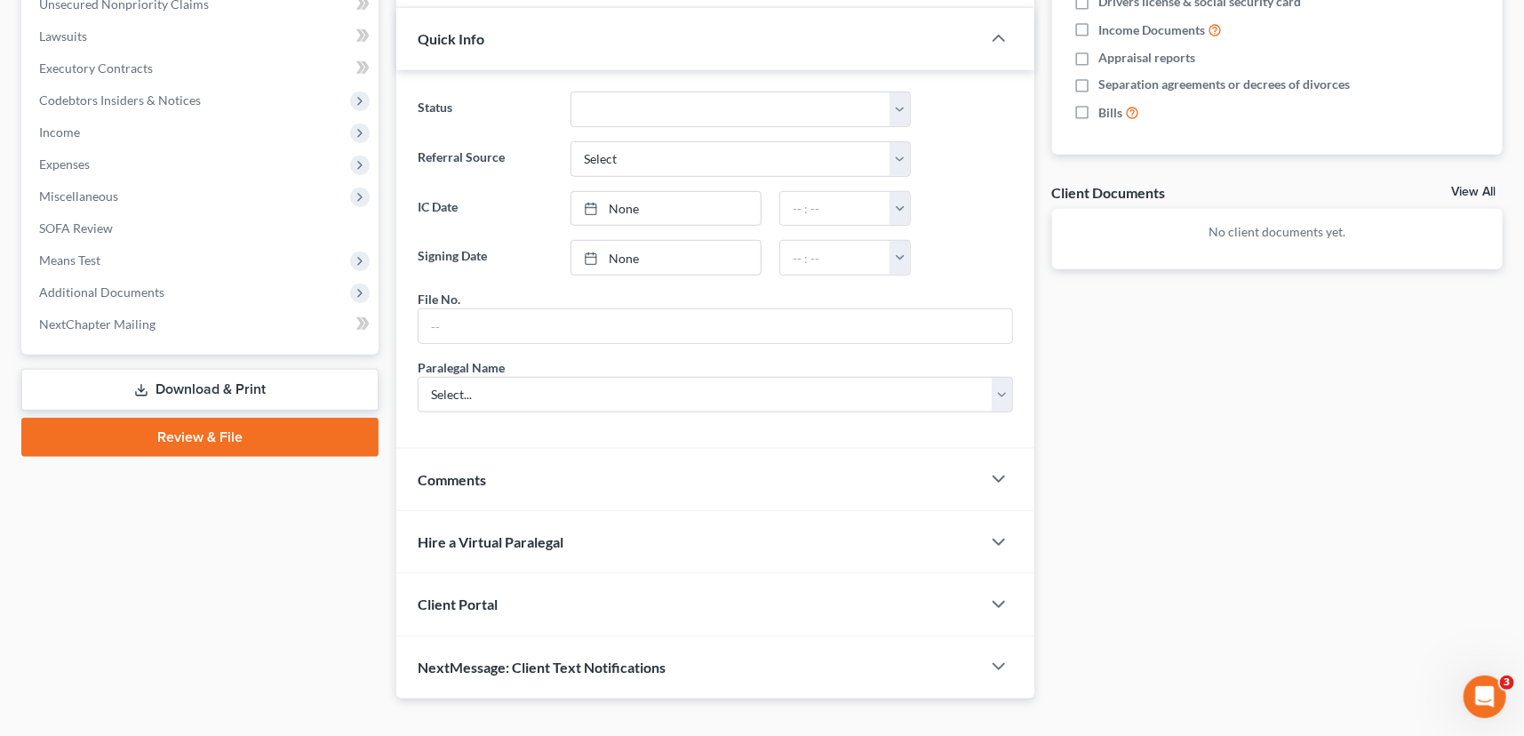
click at [453, 598] on span "Client Portal" at bounding box center [458, 603] width 80 height 17
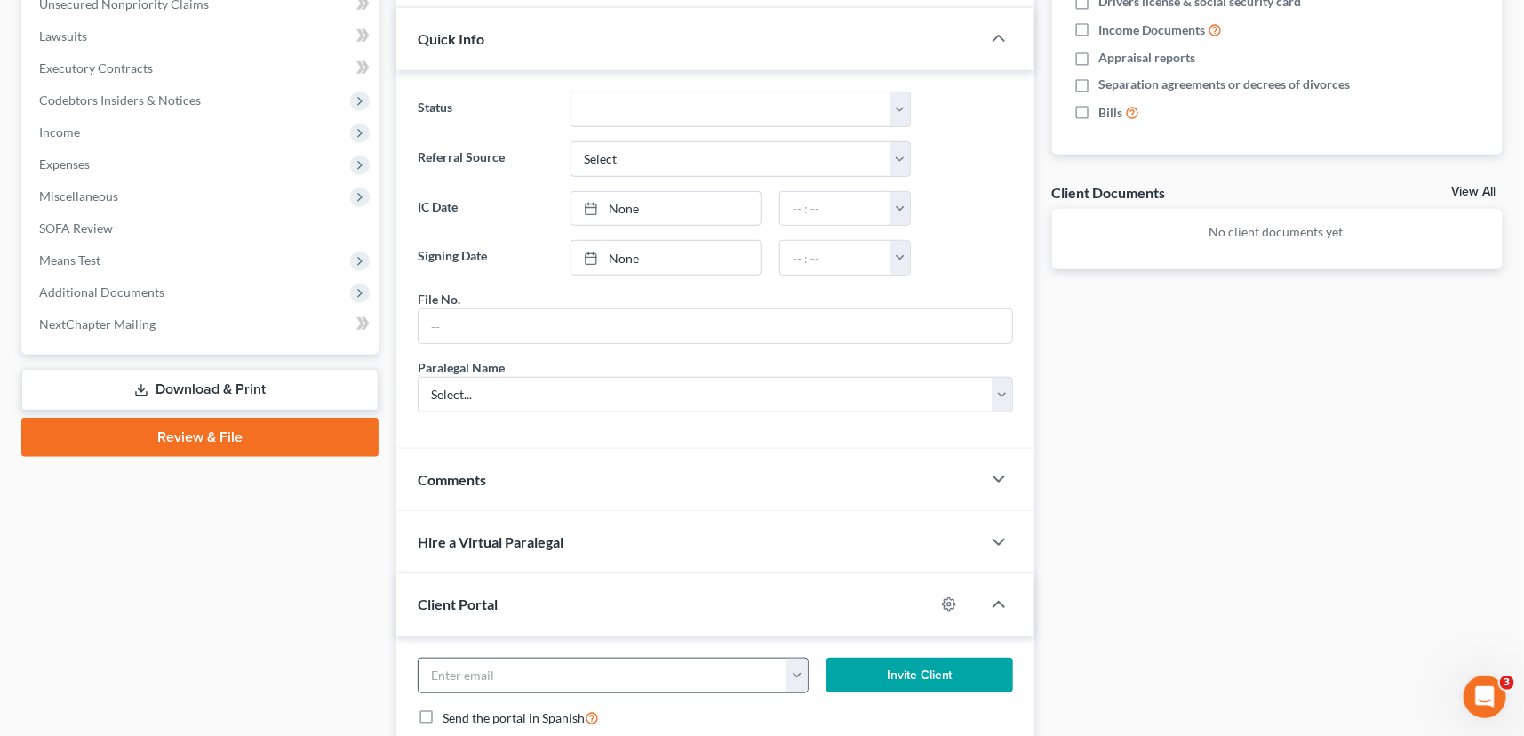
click at [441, 675] on input "email" at bounding box center [603, 675] width 368 height 34
type input "[EMAIL_ADDRESS][DOMAIN_NAME]"
click at [894, 660] on button "Invite Client" at bounding box center [919, 676] width 187 height 36
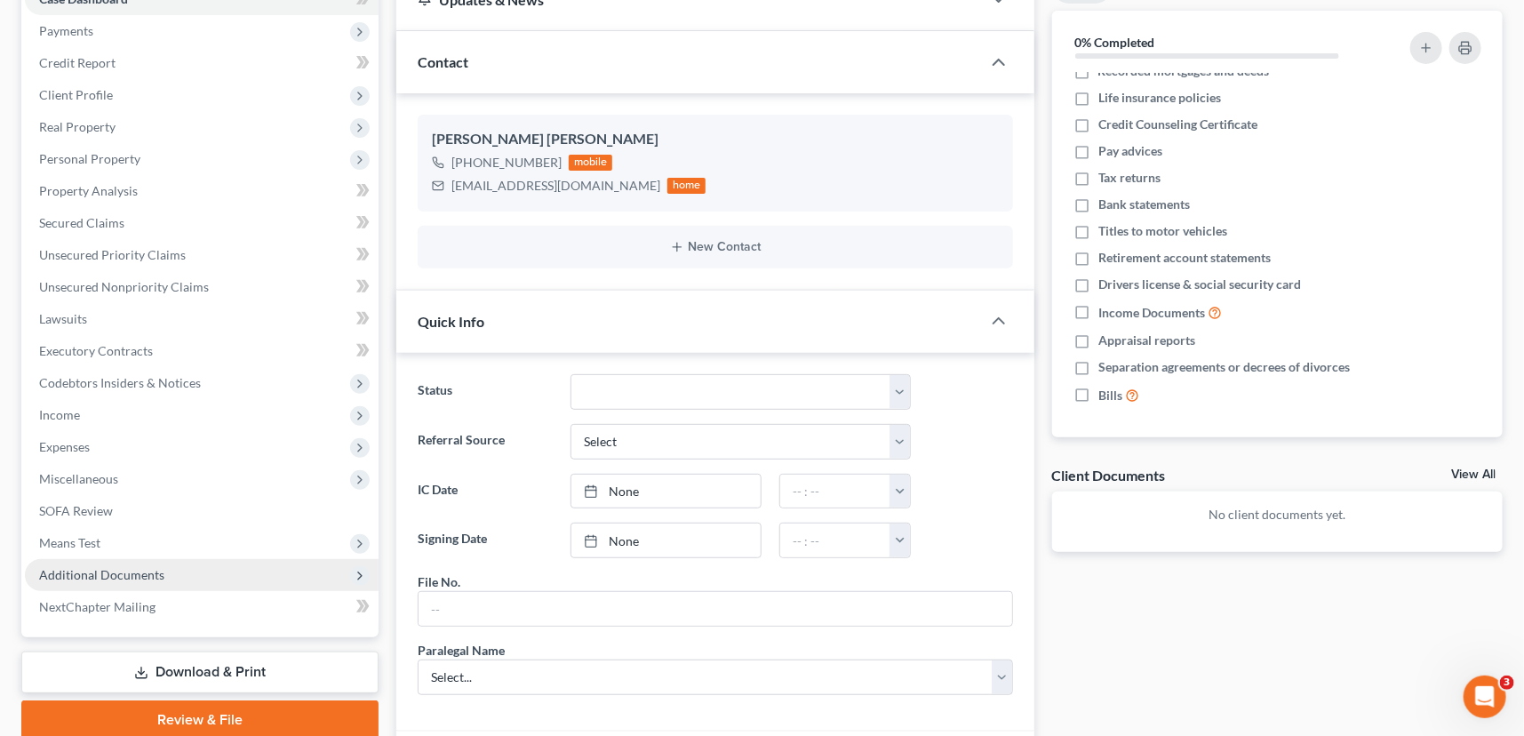
scroll to position [0, 0]
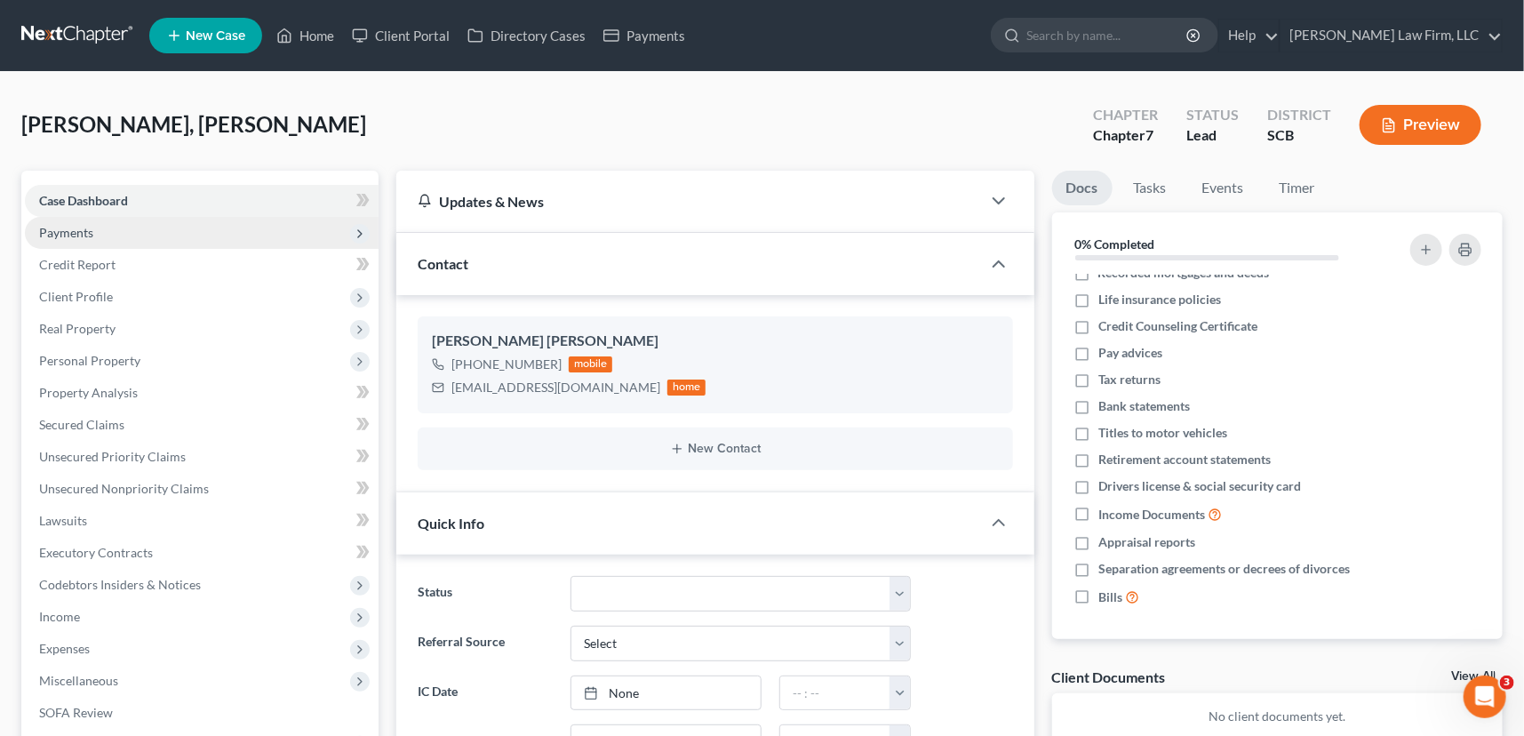
click at [68, 235] on span "Payments" at bounding box center [66, 232] width 54 height 15
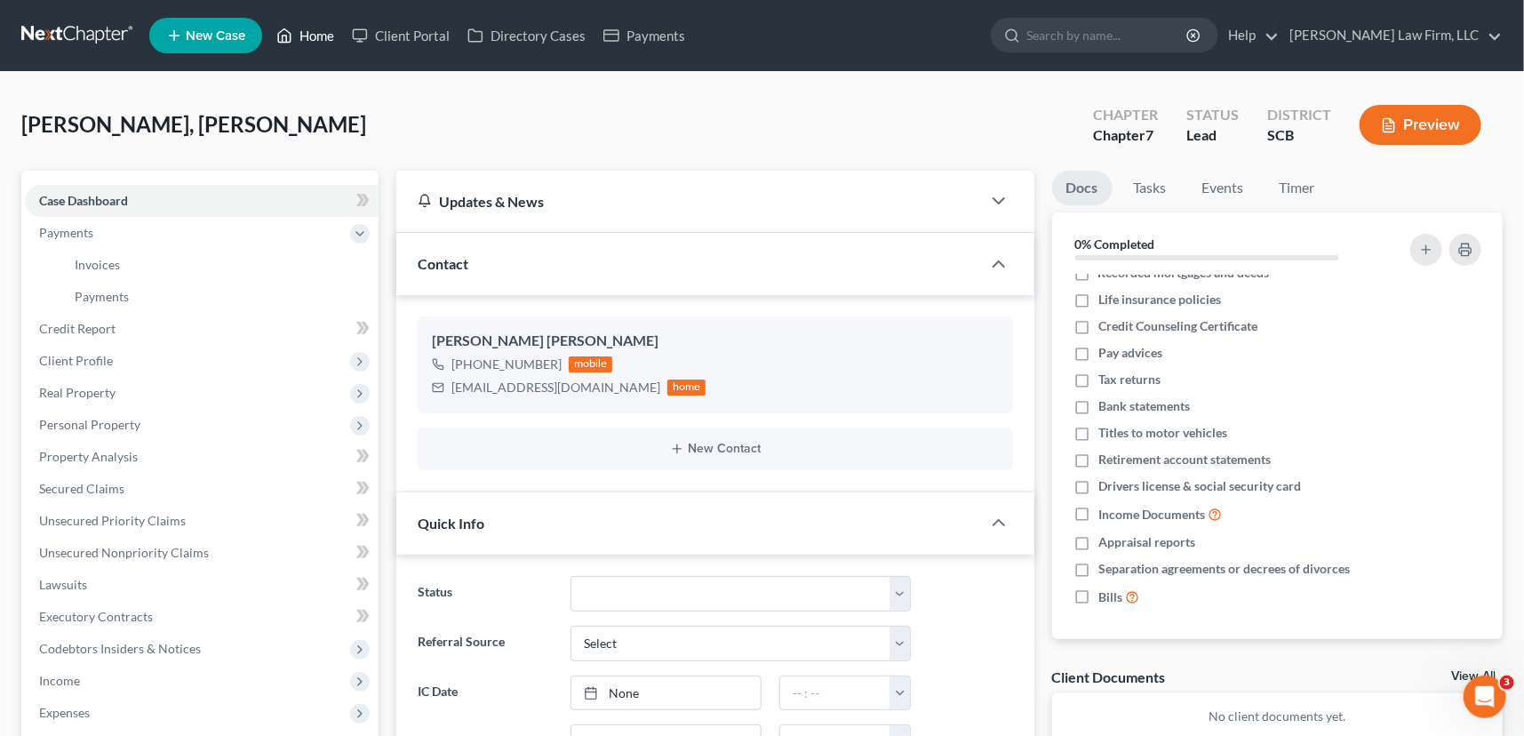
click at [308, 33] on link "Home" at bounding box center [305, 36] width 76 height 32
